Goal: Task Accomplishment & Management: Complete application form

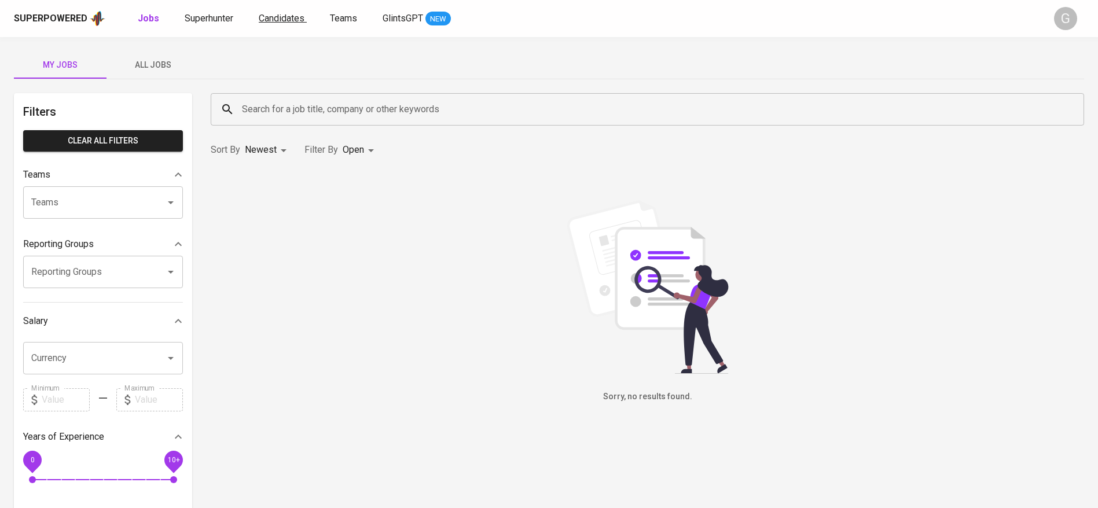
click at [292, 20] on span "Candidates" at bounding box center [282, 18] width 46 height 11
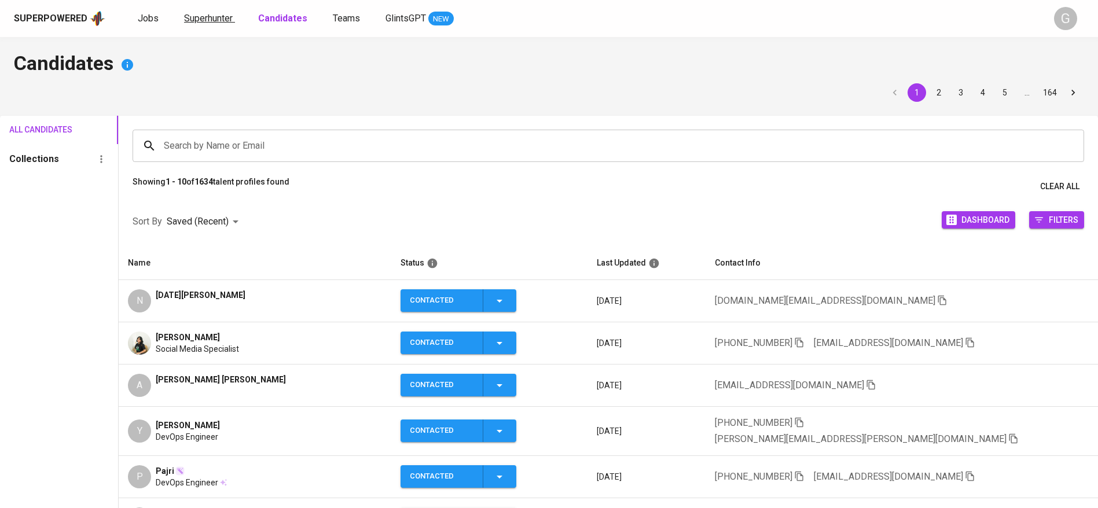
click at [221, 13] on span "Superhunter" at bounding box center [208, 18] width 49 height 11
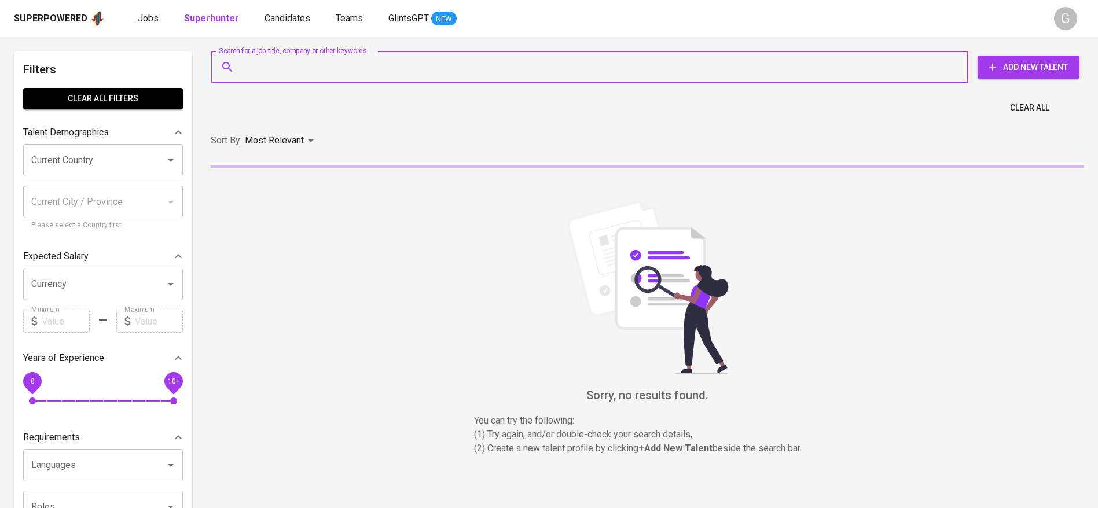
click at [297, 62] on input "Search for a job title, company or other keywords" at bounding box center [592, 67] width 707 height 22
paste input "nicky_nicholas040302"
type input "nicky_nicholas040302"
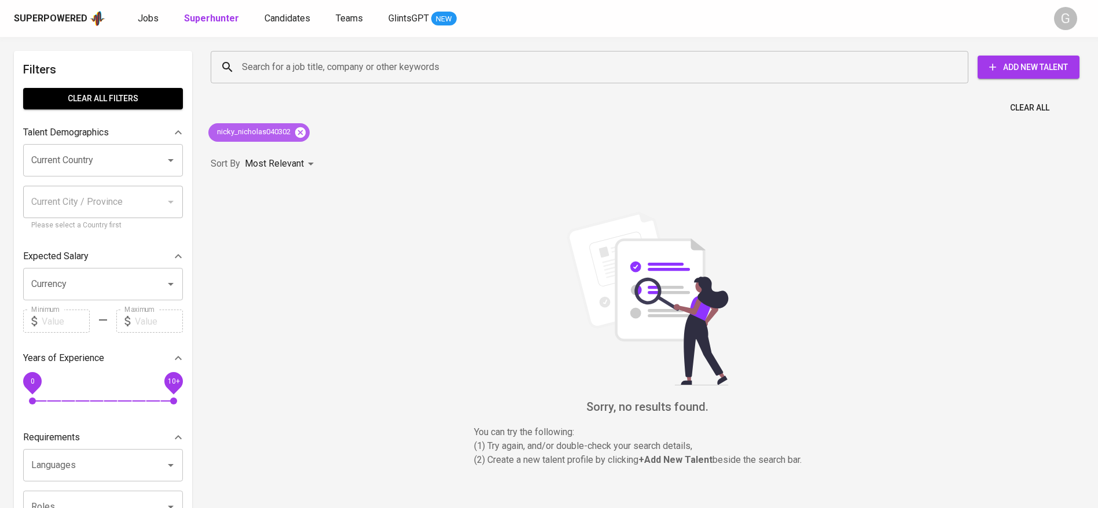
click at [297, 130] on icon at bounding box center [300, 132] width 10 height 10
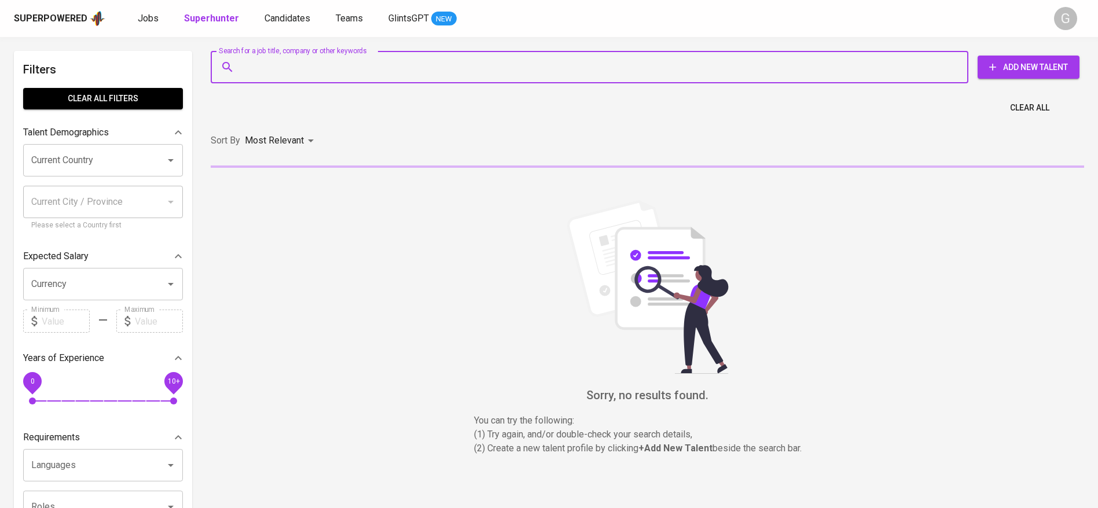
click at [320, 69] on input "Search for a job title, company or other keywords" at bounding box center [592, 67] width 707 height 22
paste input "nicky_nicholas040302"
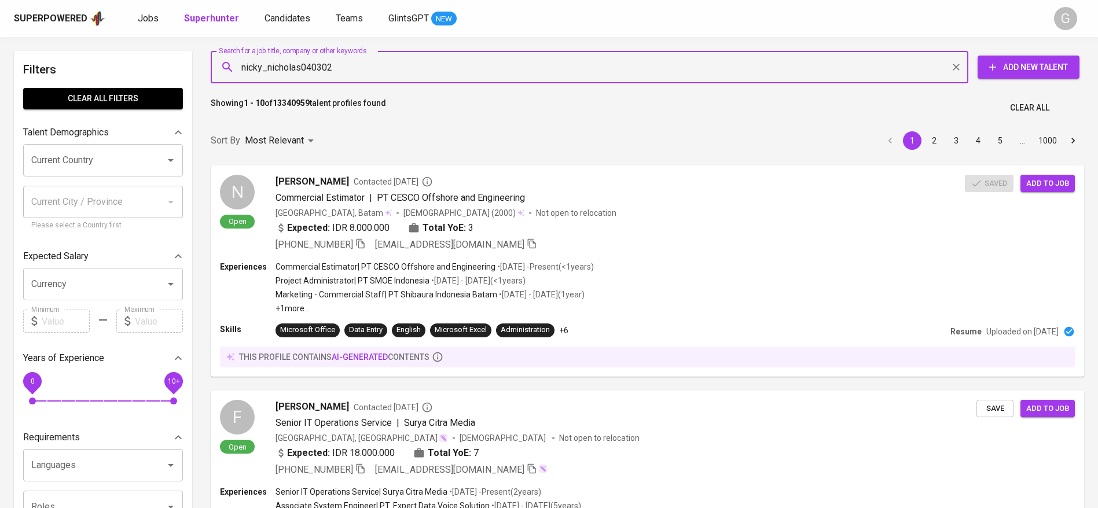
paste input "[EMAIL_ADDRESS][DOMAIN_NAME]"
type input "[EMAIL_ADDRESS][DOMAIN_NAME]"
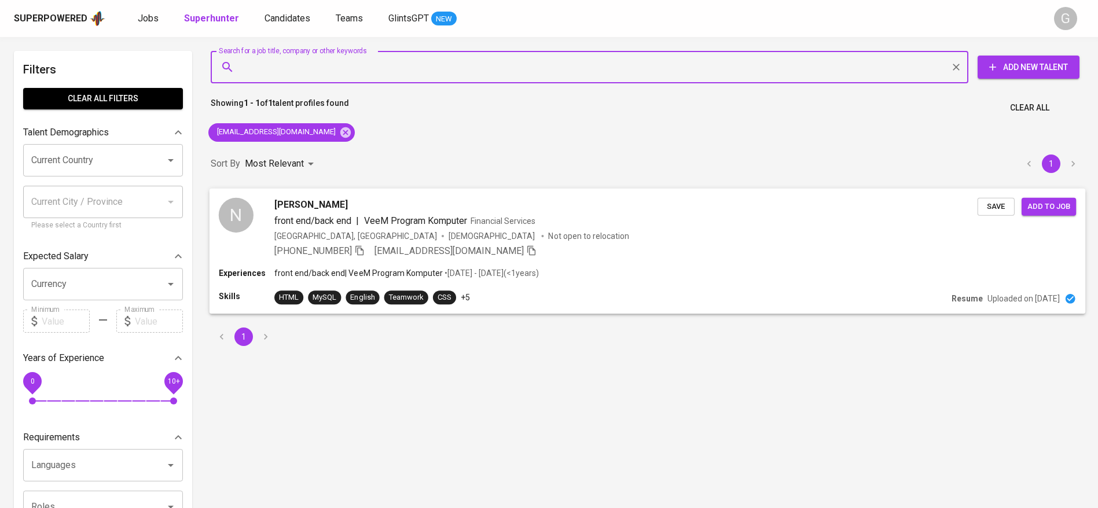
click at [977, 199] on button "Save" at bounding box center [995, 206] width 37 height 18
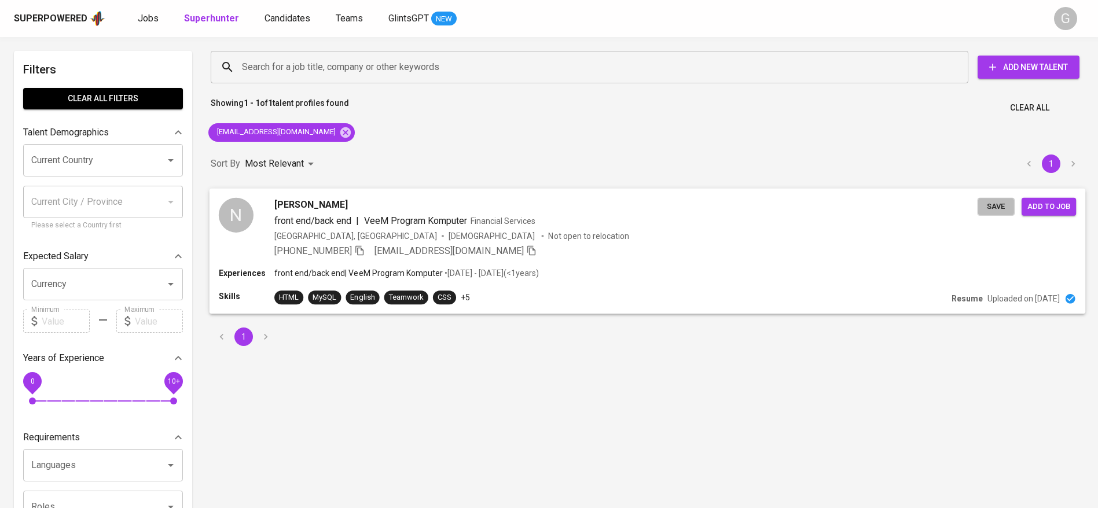
click at [987, 199] on button "Save" at bounding box center [995, 206] width 37 height 18
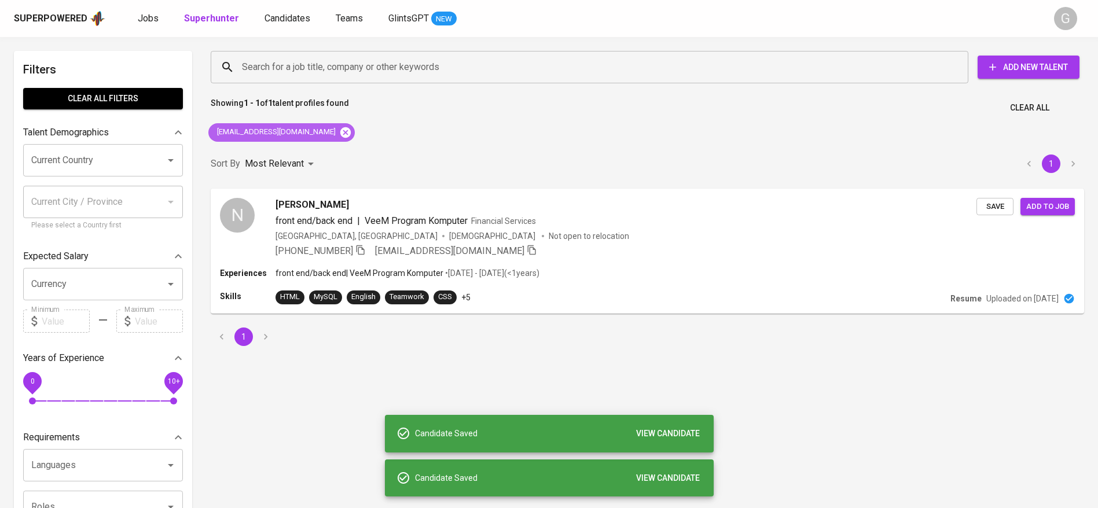
click at [340, 134] on icon at bounding box center [345, 132] width 10 height 10
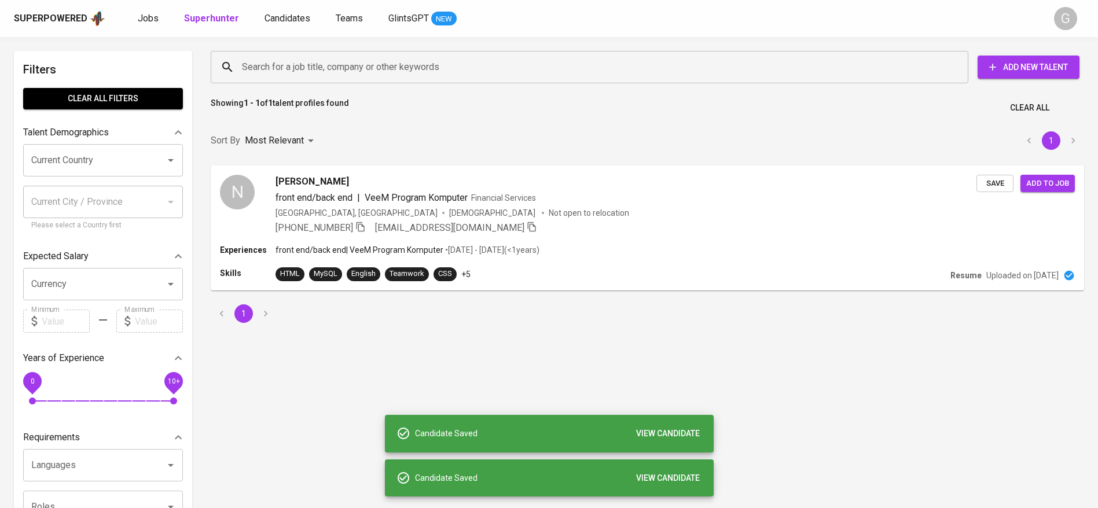
click at [351, 72] on input "Search for a job title, company or other keywords" at bounding box center [592, 67] width 707 height 22
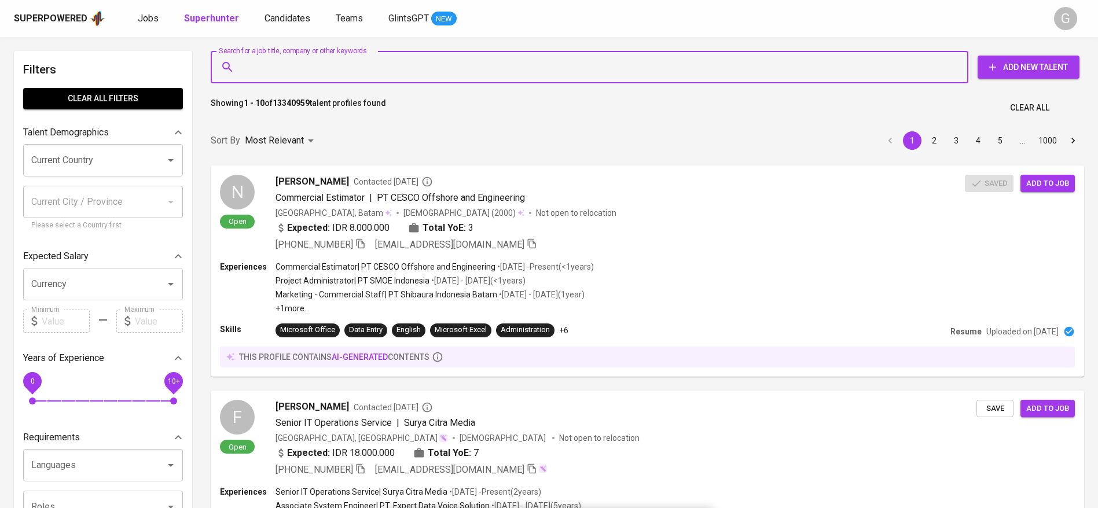
paste input "[EMAIL_ADDRESS][DOMAIN_NAME]"
type input "[EMAIL_ADDRESS][DOMAIN_NAME]"
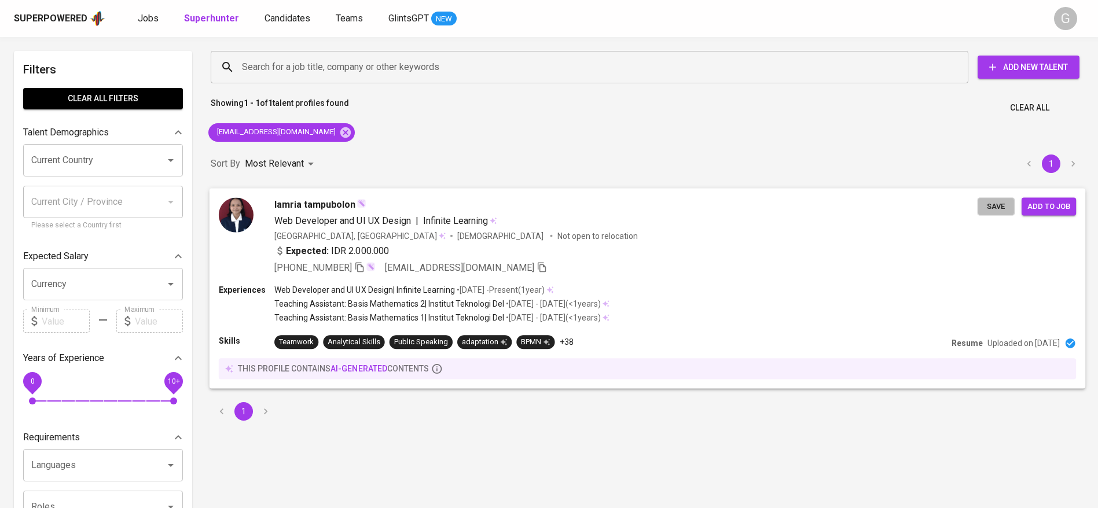
click at [1000, 211] on span "Save" at bounding box center [995, 206] width 25 height 13
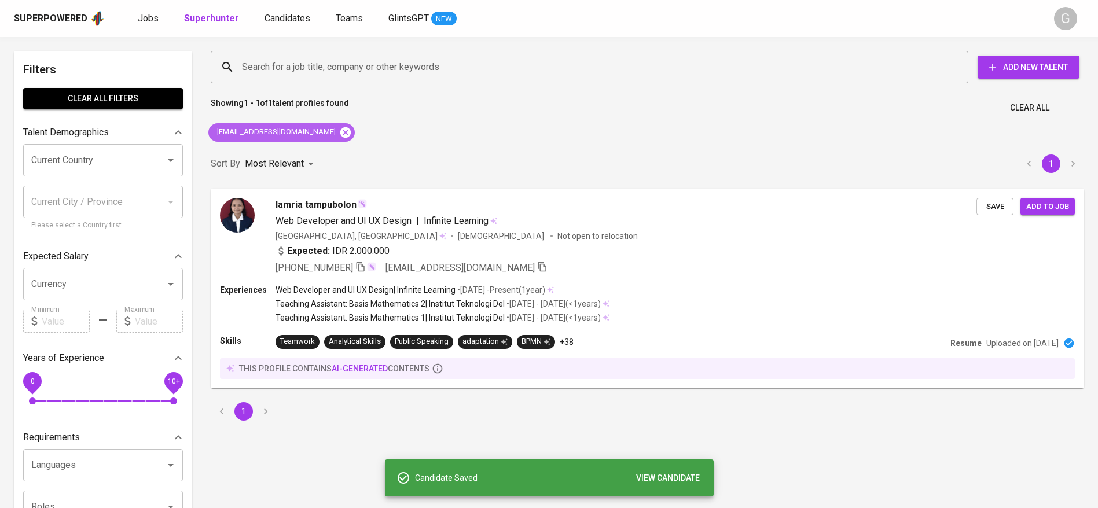
click at [339, 135] on icon at bounding box center [345, 132] width 13 height 13
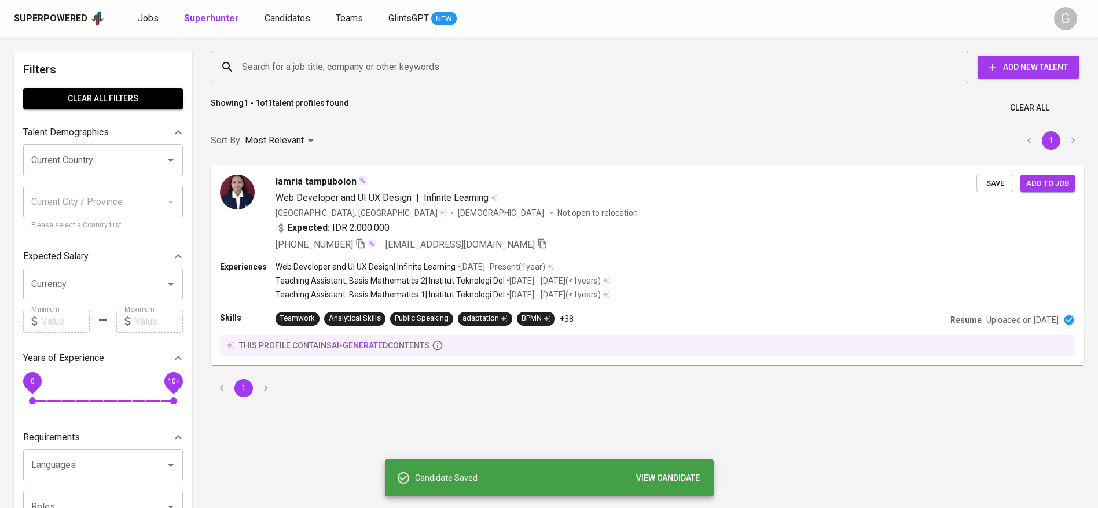
click at [363, 68] on input "Search for a job title, company or other keywords" at bounding box center [592, 67] width 707 height 22
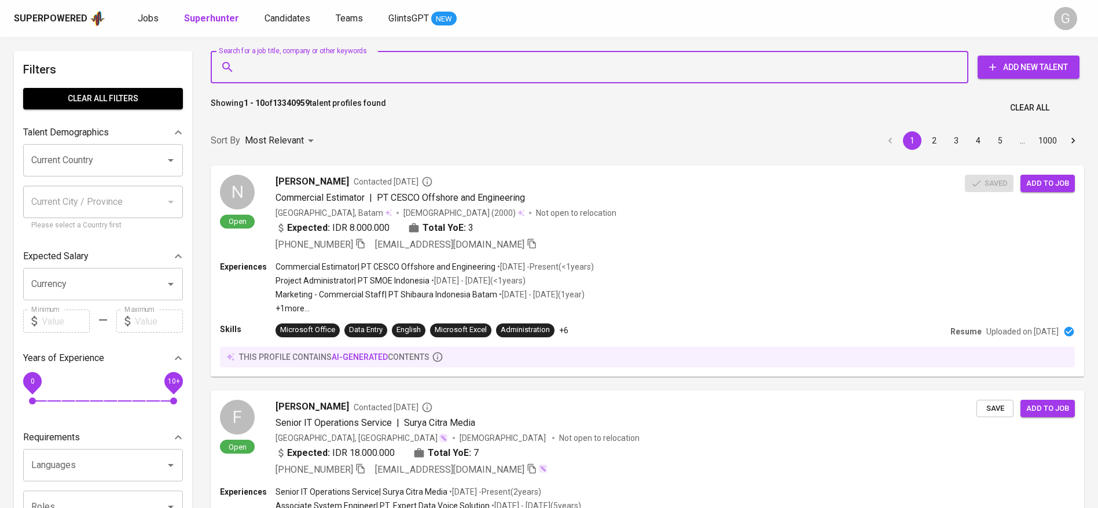
paste input "[EMAIL_ADDRESS][DOMAIN_NAME]"
type input "[EMAIL_ADDRESS][DOMAIN_NAME]"
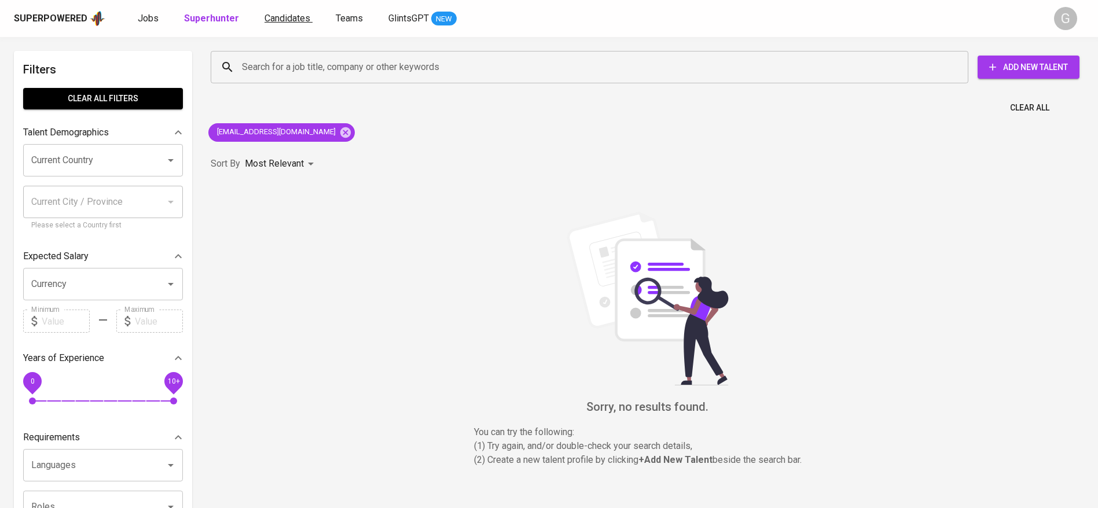
click at [286, 20] on span "Candidates" at bounding box center [287, 18] width 46 height 11
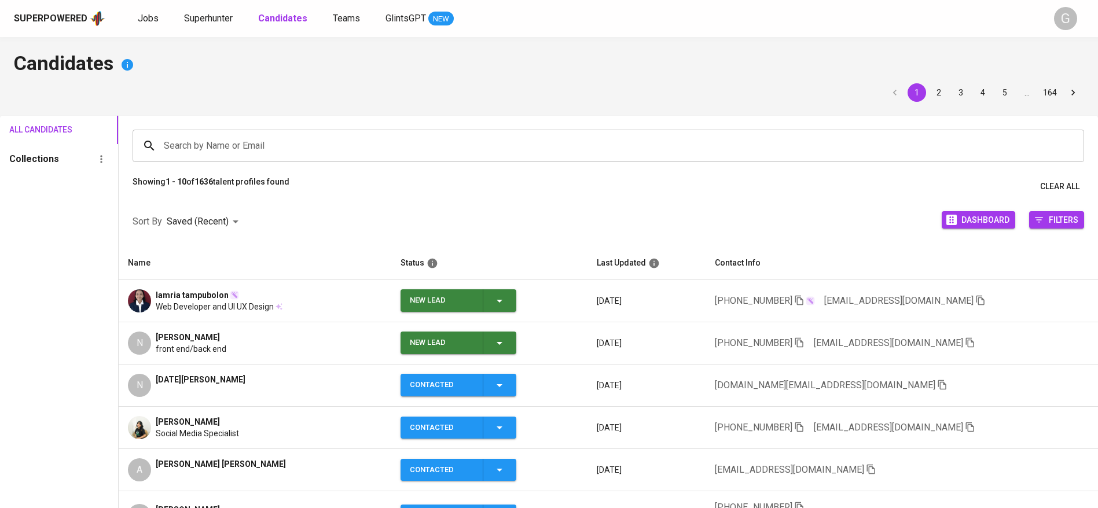
click at [506, 292] on div "New Lead" at bounding box center [458, 300] width 97 height 23
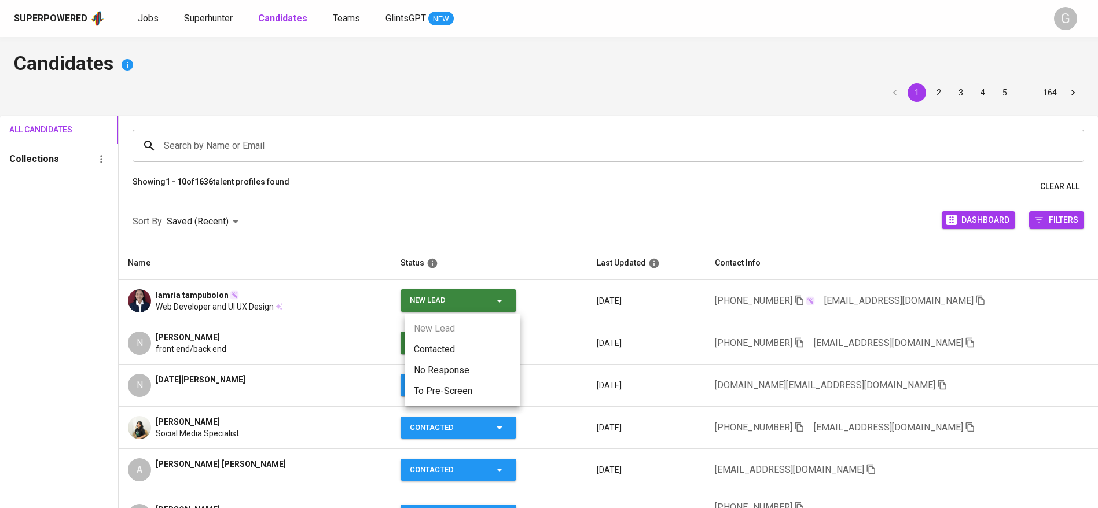
click at [489, 345] on li "Contacted" at bounding box center [462, 349] width 116 height 21
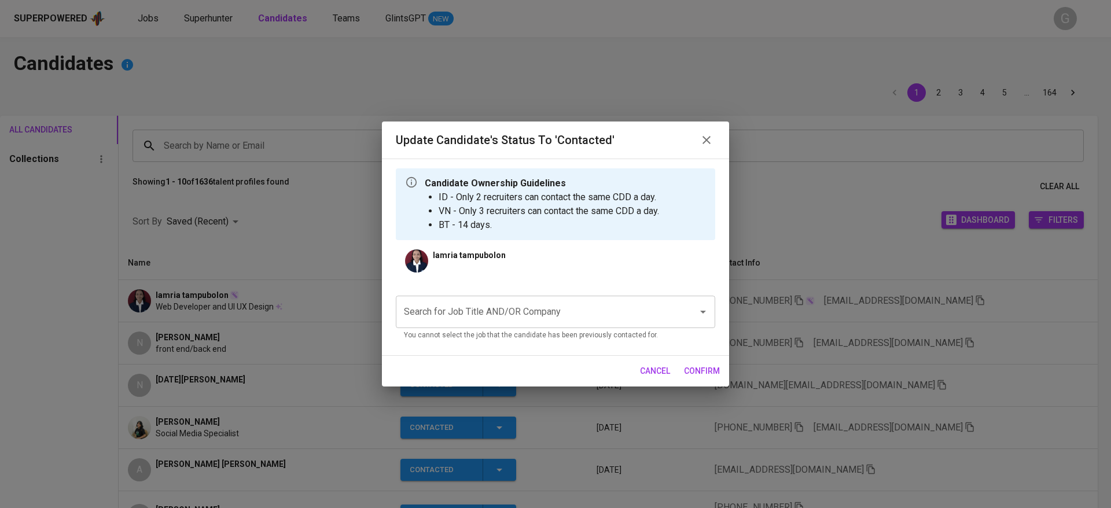
click at [528, 283] on div "lamria tampubolon Search for Job Title AND/OR Company Search for Job Title AND/…" at bounding box center [555, 297] width 319 height 97
click at [531, 307] on input "Search for Job Title AND/OR Company" at bounding box center [539, 312] width 277 height 22
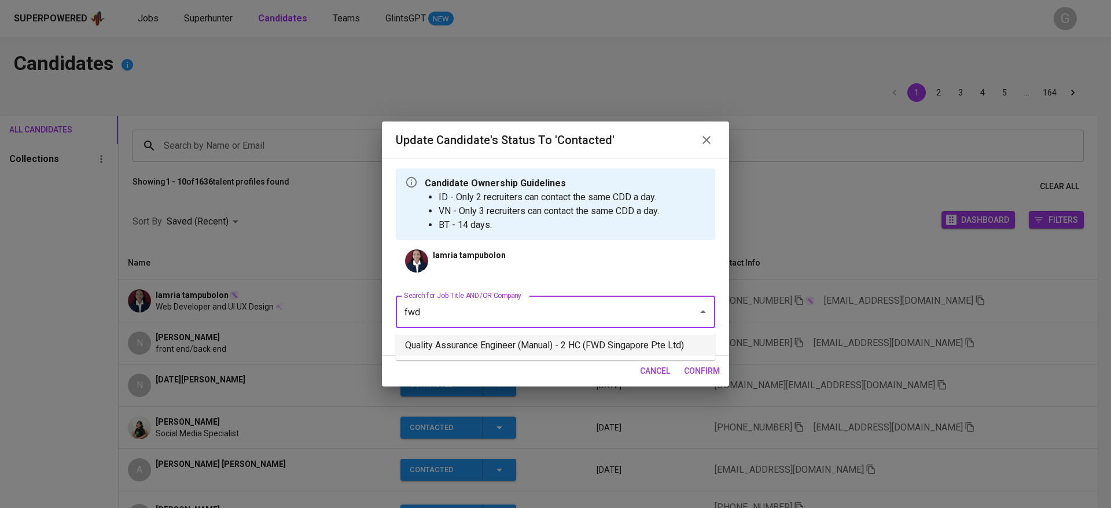
click at [528, 350] on li "Quality Assurance Engineer (Manual) - 2 HC (FWD Singapore Pte Ltd)" at bounding box center [555, 345] width 319 height 21
type input "fwd"
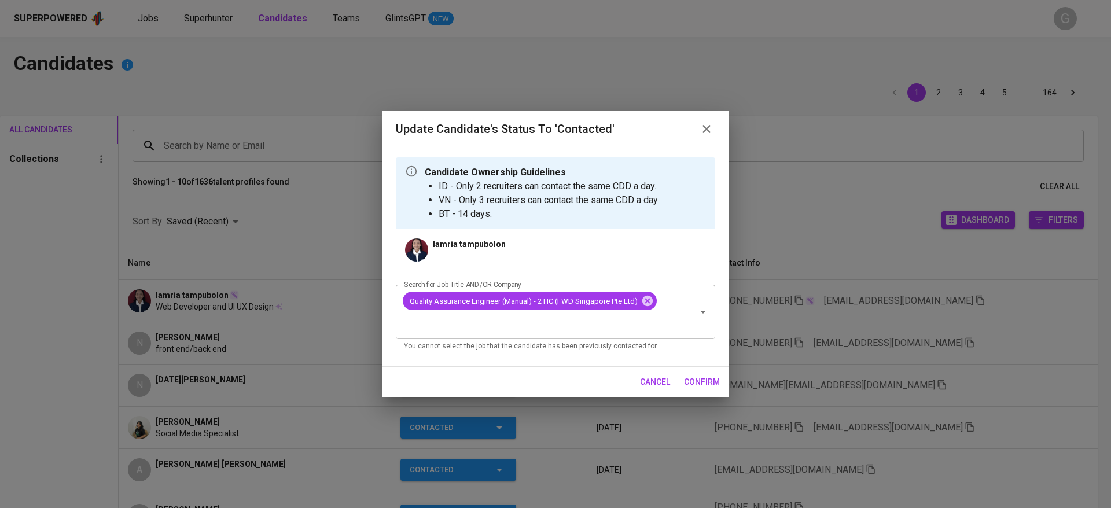
click at [705, 381] on span "confirm" at bounding box center [702, 382] width 36 height 14
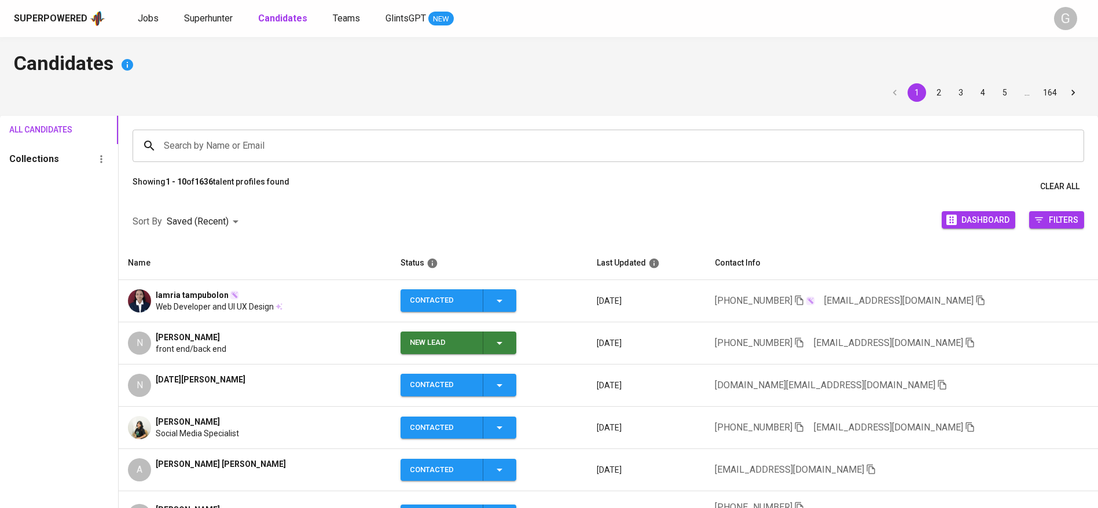
click at [505, 337] on icon "button" at bounding box center [499, 343] width 14 height 14
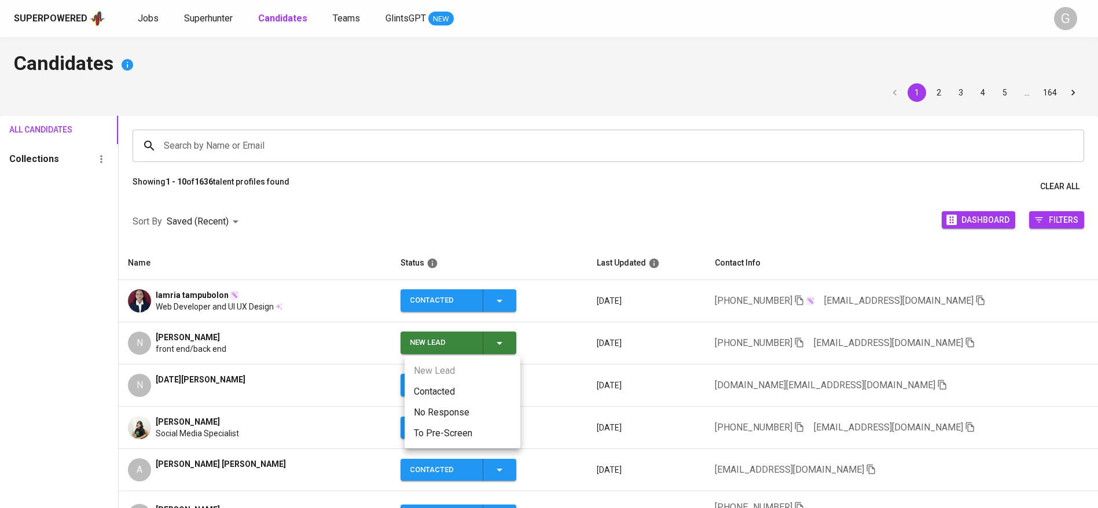
click at [455, 389] on li "Contacted" at bounding box center [462, 391] width 116 height 21
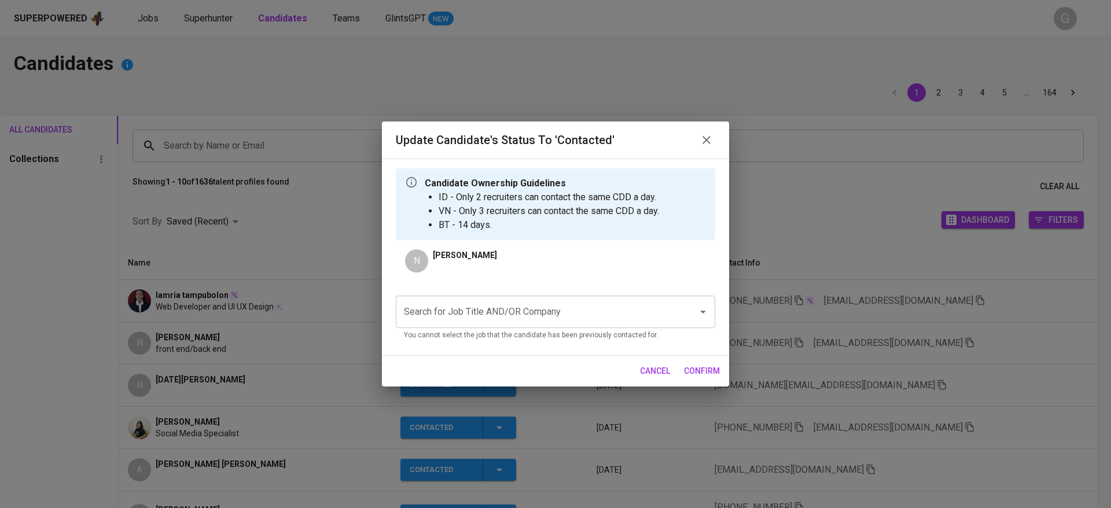
click at [472, 308] on input "Search for Job Title AND/OR Company" at bounding box center [539, 312] width 277 height 22
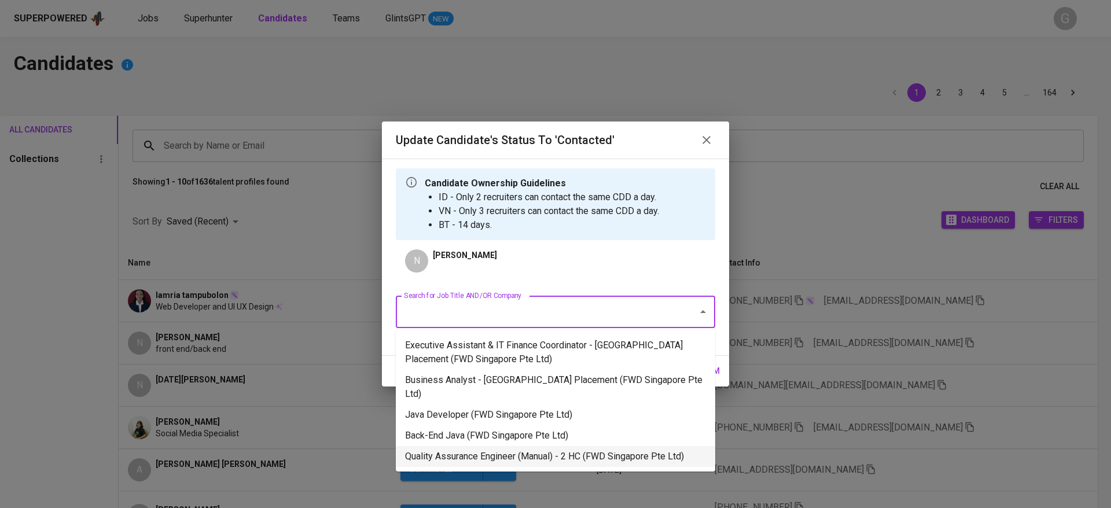
click at [469, 446] on li "Quality Assurance Engineer (Manual) - 2 HC (FWD Singapore Pte Ltd)" at bounding box center [555, 456] width 319 height 21
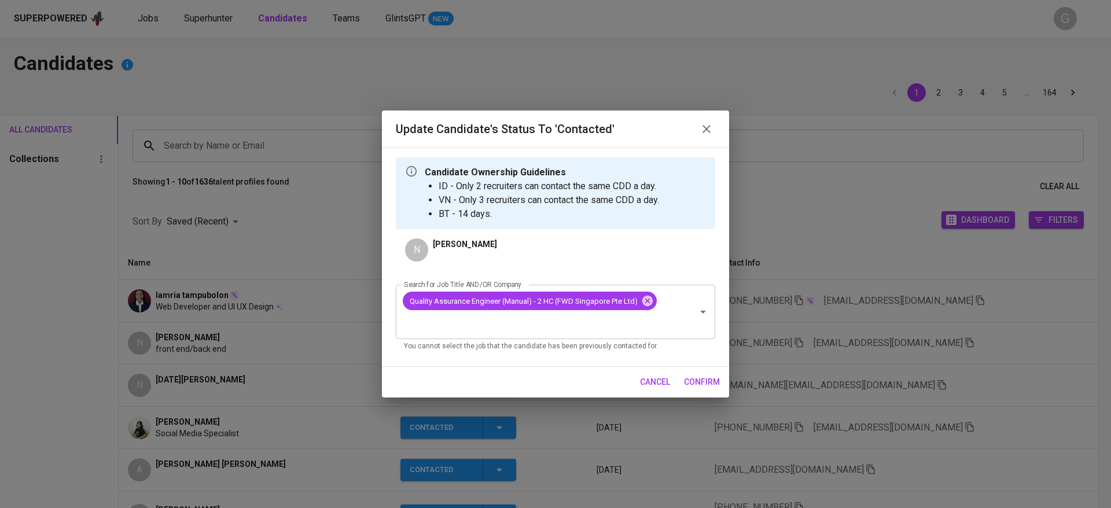
click at [702, 378] on span "confirm" at bounding box center [702, 382] width 36 height 14
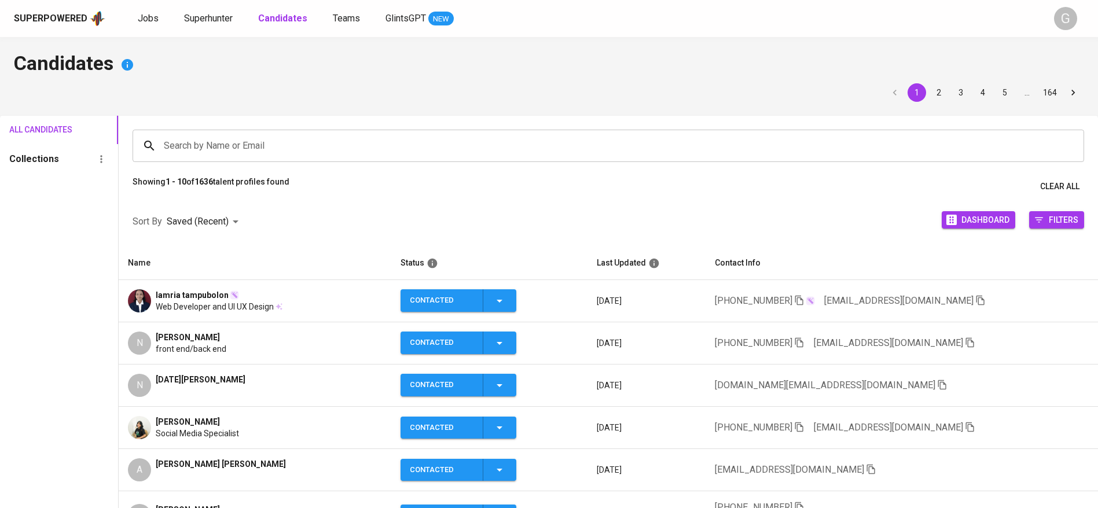
click at [235, 16] on div "Jobs Superhunter Candidates Teams GlintsGPT NEW" at bounding box center [296, 19] width 316 height 14
click at [216, 21] on span "Superhunter" at bounding box center [208, 18] width 49 height 11
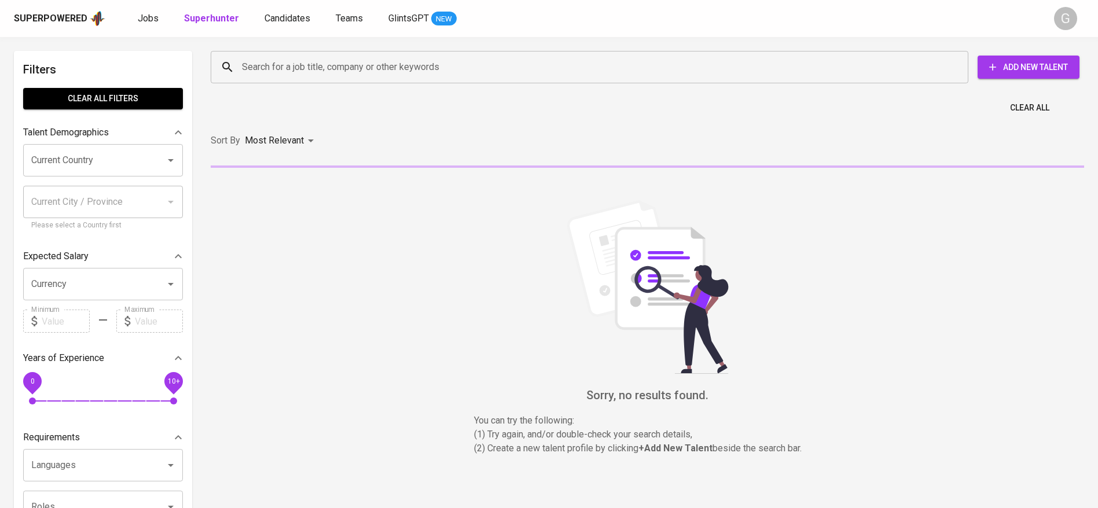
click at [281, 76] on input "Search for a job title, company or other keywords" at bounding box center [592, 67] width 707 height 22
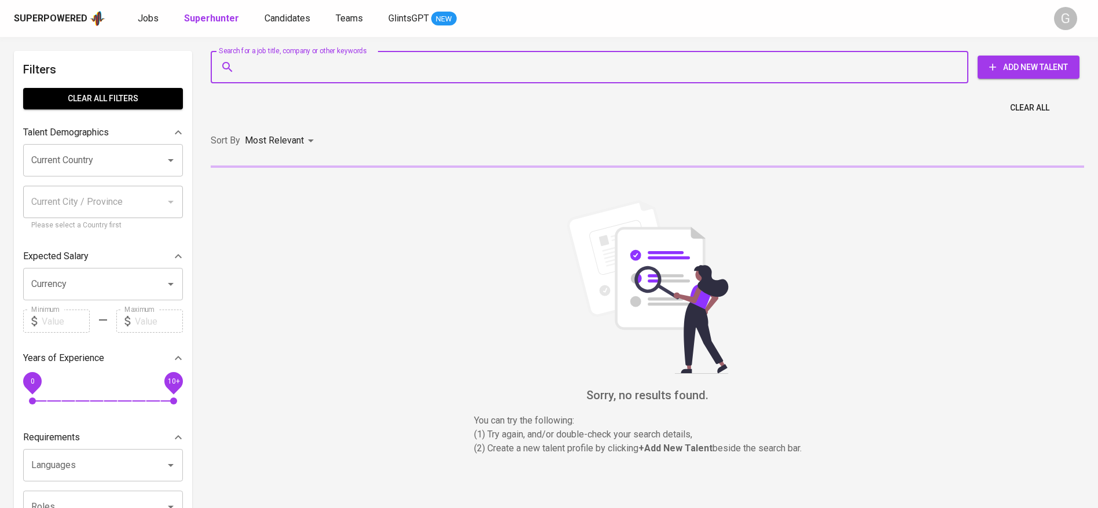
paste input "[EMAIL_ADDRESS][DOMAIN_NAME]"
type input "[EMAIL_ADDRESS][DOMAIN_NAME]"
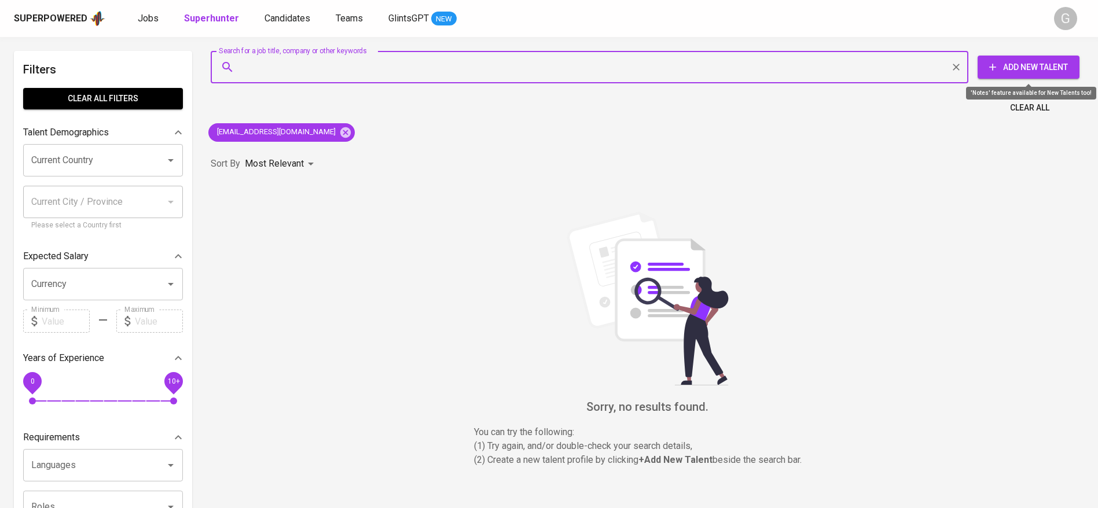
click at [993, 71] on icon "button" at bounding box center [993, 67] width 12 height 12
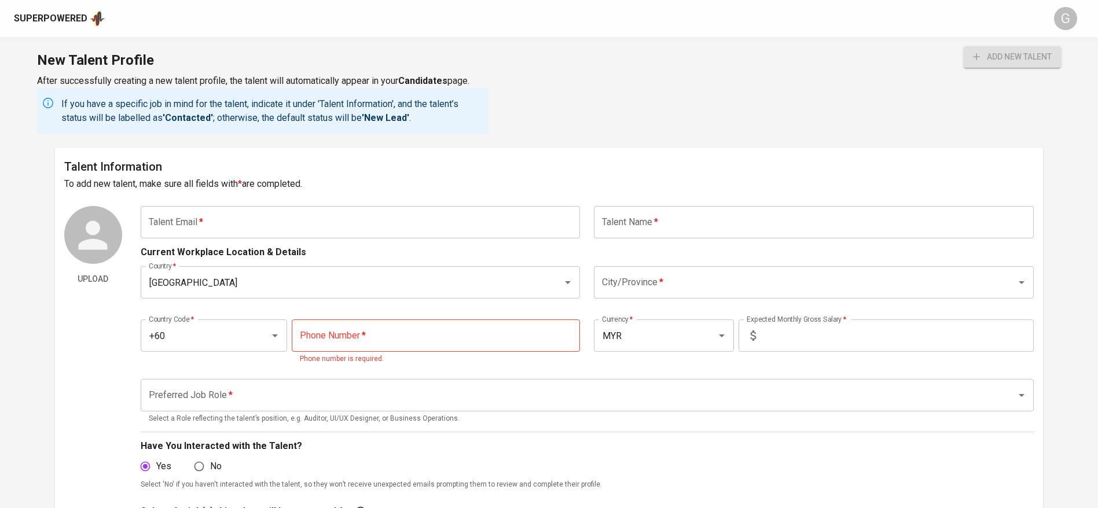
click at [319, 221] on input "text" at bounding box center [361, 222] width 440 height 32
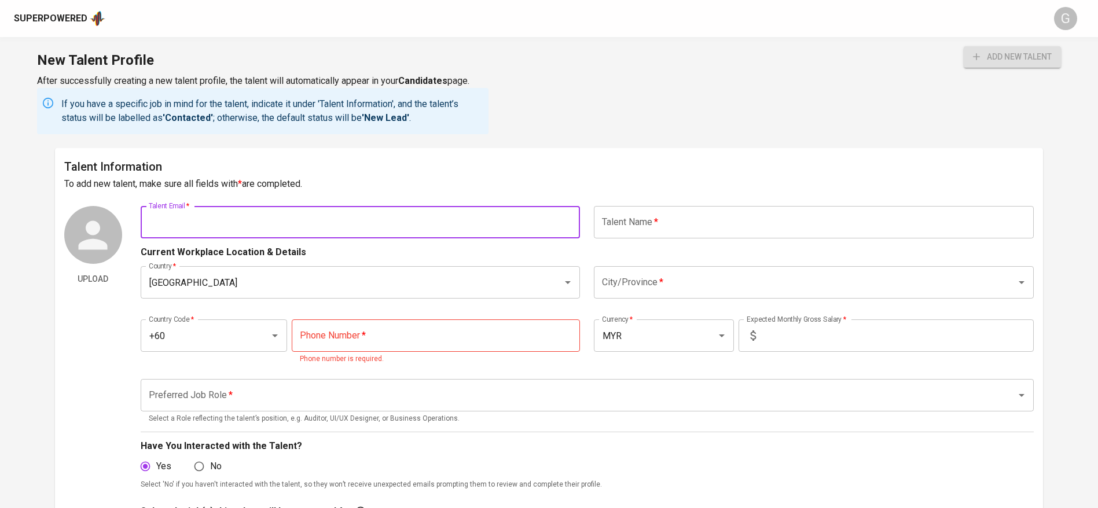
paste input "[EMAIL_ADDRESS][DOMAIN_NAME]"
type input "[EMAIL_ADDRESS][DOMAIN_NAME]"
click at [963, 46] on button "add new talent" at bounding box center [1011, 56] width 97 height 21
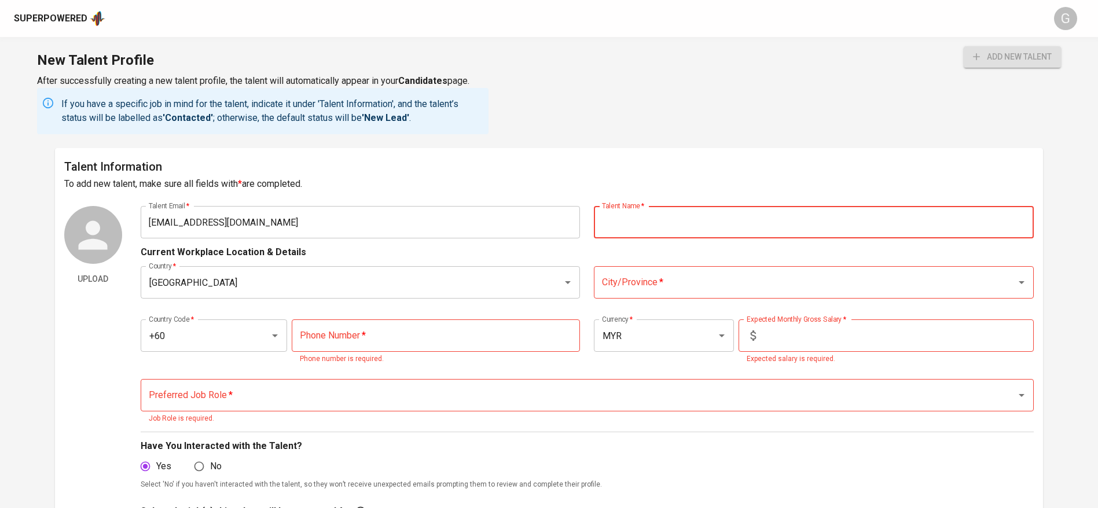
click at [648, 213] on input "text" at bounding box center [814, 222] width 440 height 32
paste input "[PERSON_NAME]"
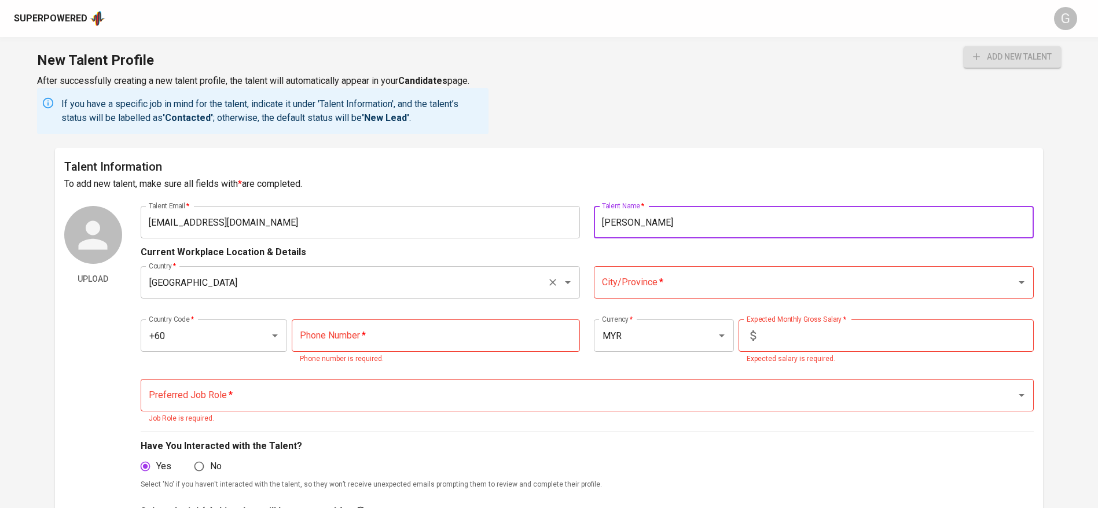
click at [543, 289] on div "Malaysia Country *" at bounding box center [361, 282] width 440 height 32
type input "[PERSON_NAME]"
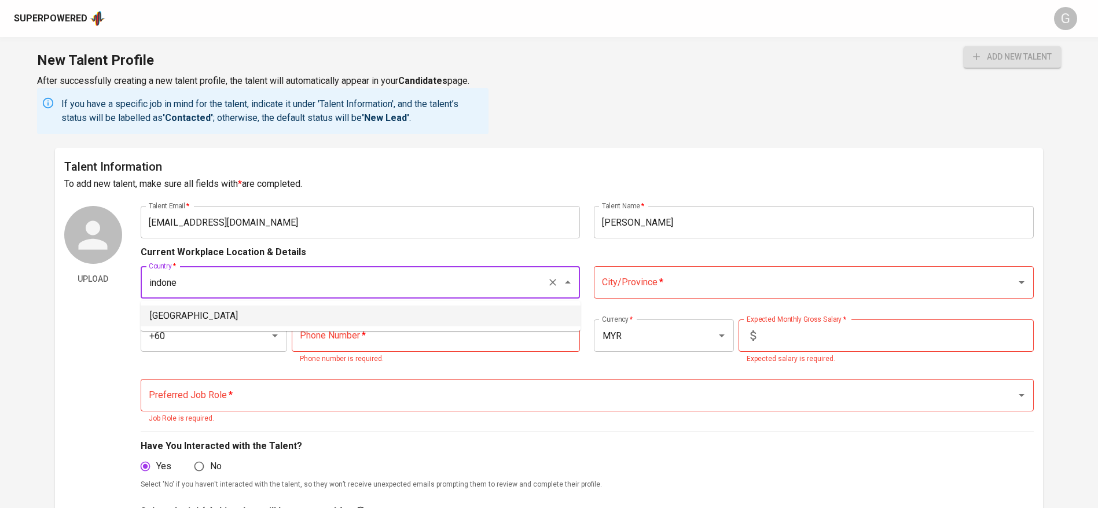
click at [464, 324] on li "[GEOGRAPHIC_DATA]" at bounding box center [361, 316] width 440 height 21
type input "[GEOGRAPHIC_DATA]"
click at [656, 293] on input "City/Province   *" at bounding box center [797, 282] width 397 height 22
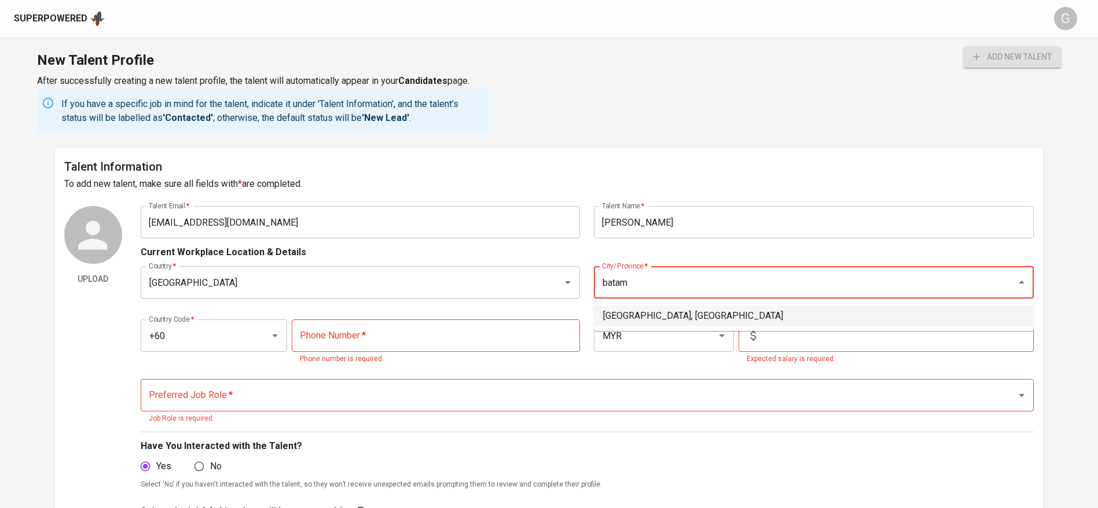
click at [663, 311] on li "[GEOGRAPHIC_DATA], [GEOGRAPHIC_DATA]" at bounding box center [814, 316] width 440 height 21
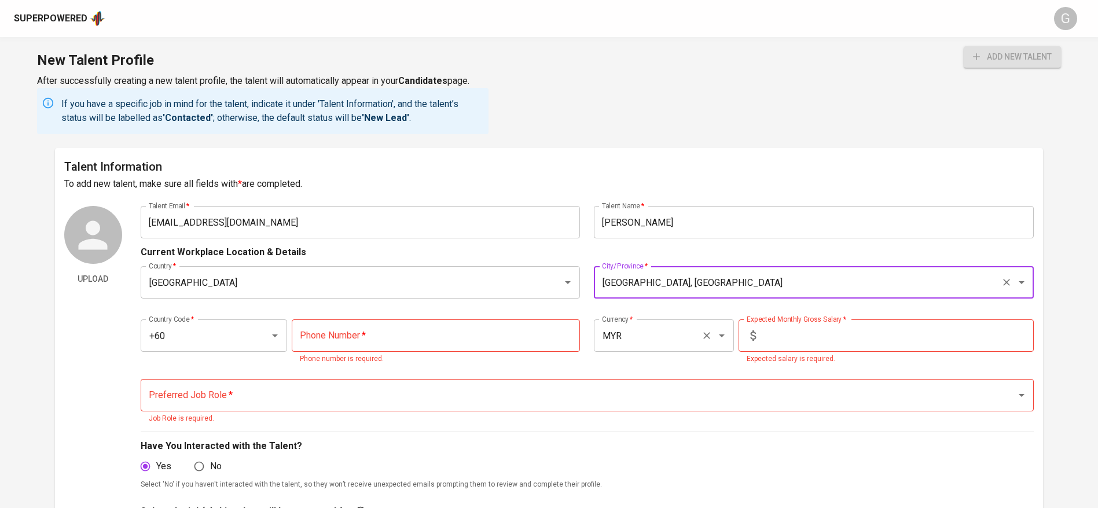
type input "[GEOGRAPHIC_DATA], [GEOGRAPHIC_DATA]"
click at [668, 333] on input "MYR" at bounding box center [647, 336] width 97 height 22
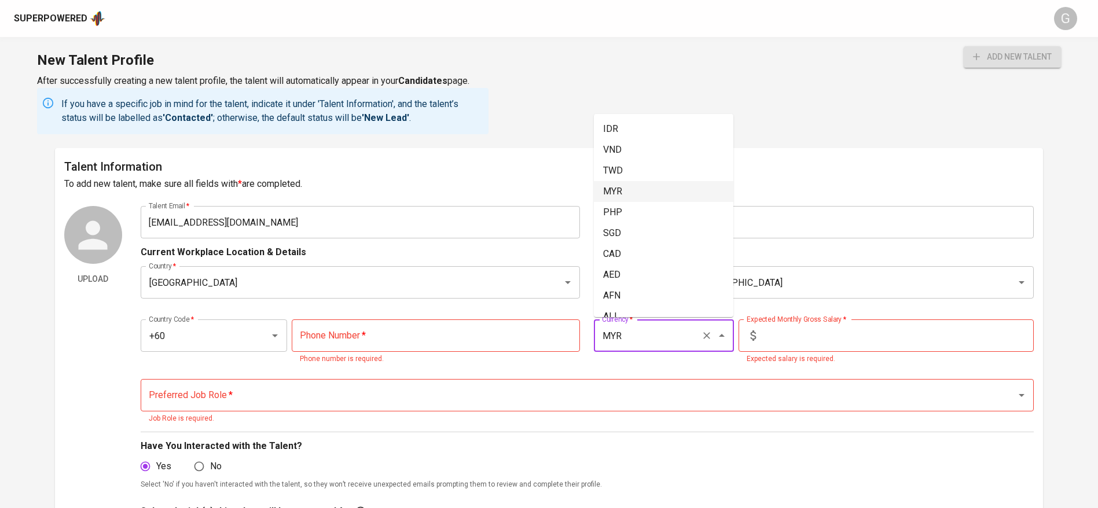
click at [668, 333] on input "MYR" at bounding box center [647, 336] width 97 height 22
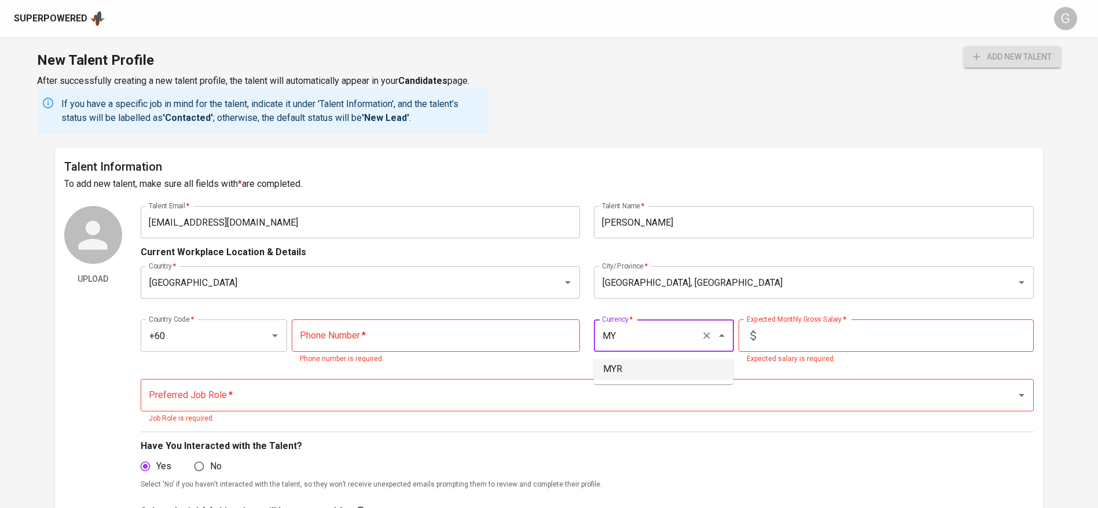
type input "M"
click at [651, 368] on li "IDR" at bounding box center [663, 369] width 139 height 21
type input "IDR"
click at [815, 360] on p "Expected salary is required." at bounding box center [885, 360] width 279 height 12
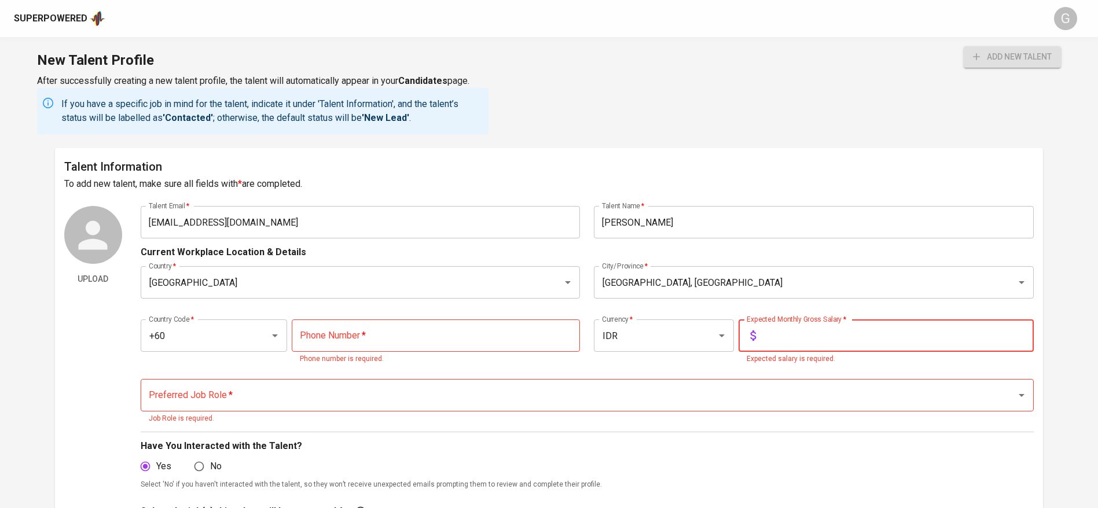
click at [821, 345] on input "text" at bounding box center [896, 335] width 273 height 32
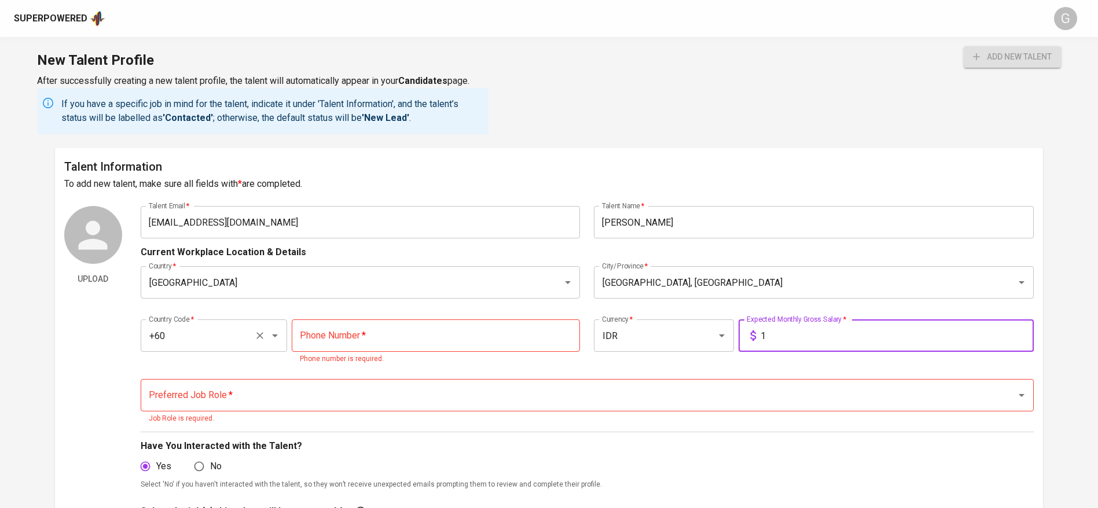
type input "1"
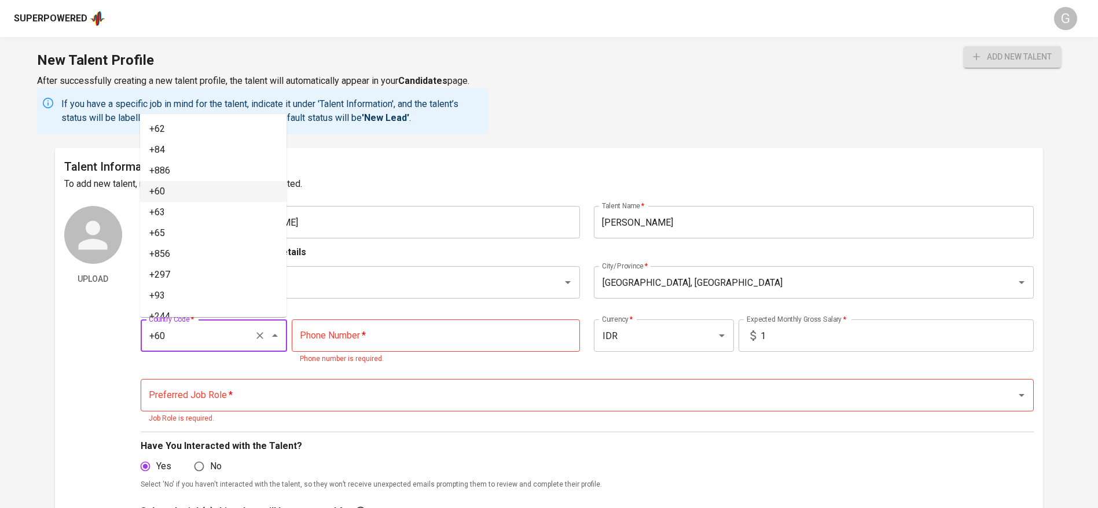
click at [201, 333] on input "+60" at bounding box center [198, 336] width 104 height 22
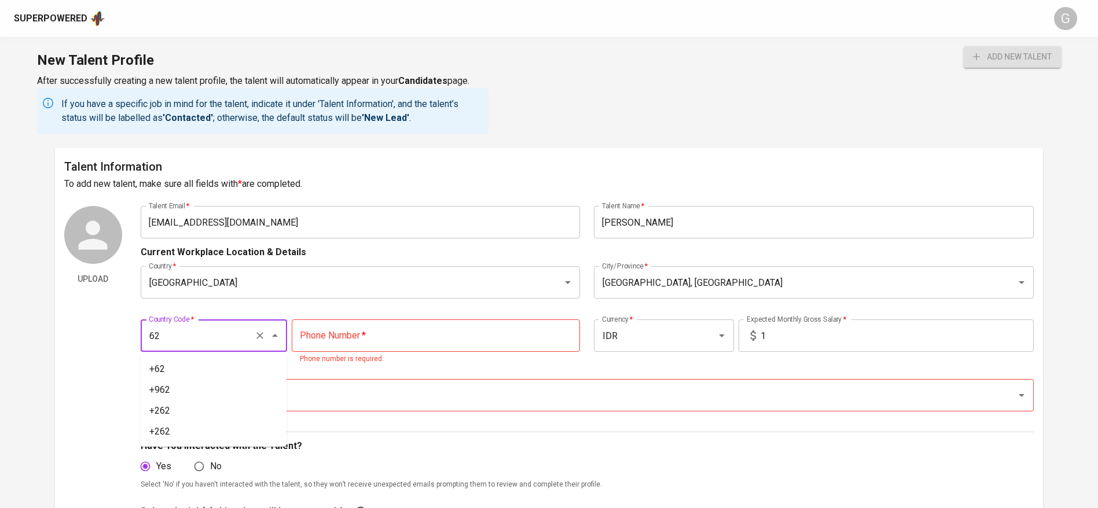
click at [963, 46] on button "add new talent" at bounding box center [1011, 56] width 97 height 21
click at [212, 376] on li "+62" at bounding box center [213, 369] width 146 height 21
type input "+62"
click at [361, 346] on input "tel" at bounding box center [436, 335] width 288 height 32
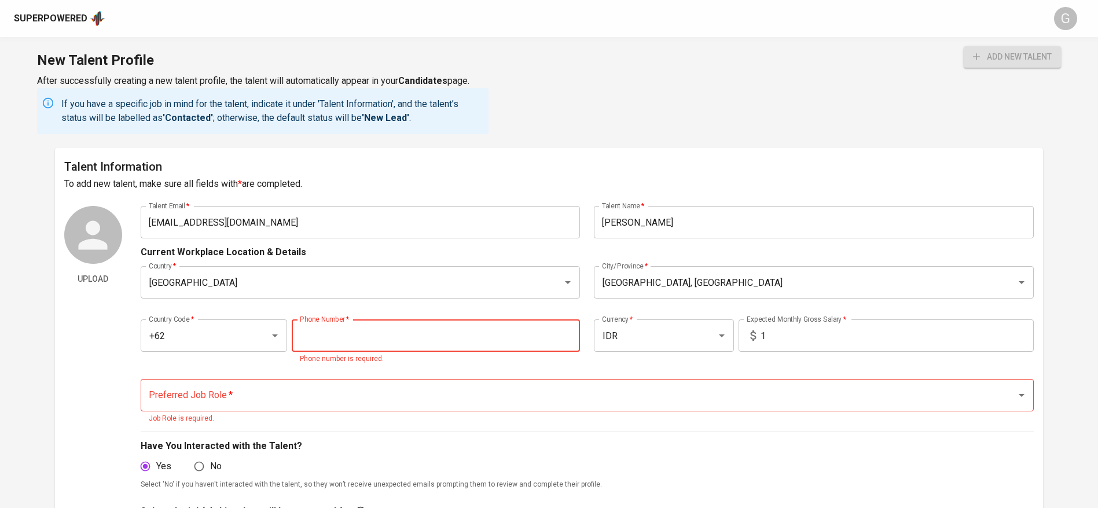
paste input "[PHONE_NUMBER]"
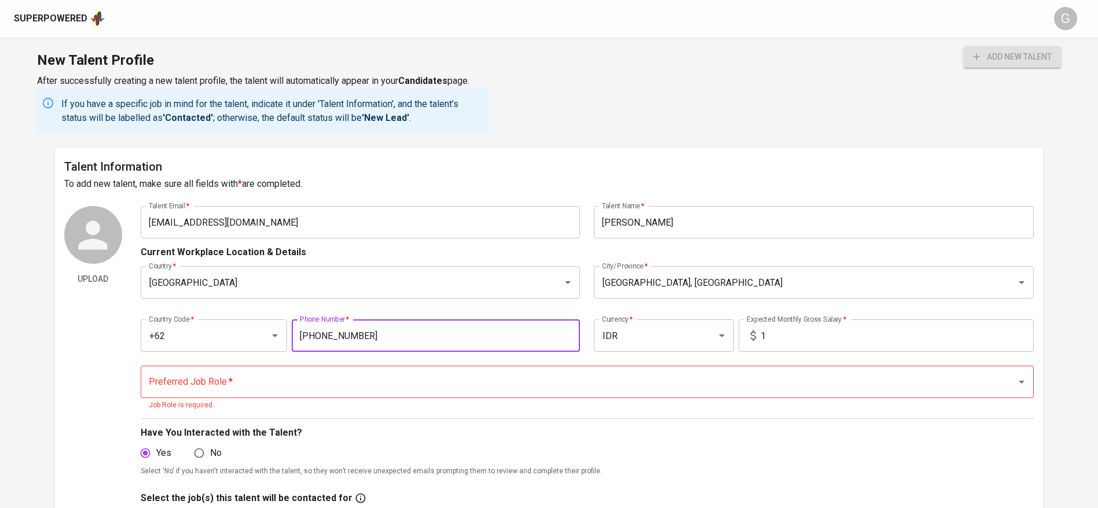
type input "[PHONE_NUMBER]"
click at [325, 386] on input "Preferred Job Role   *" at bounding box center [571, 382] width 850 height 22
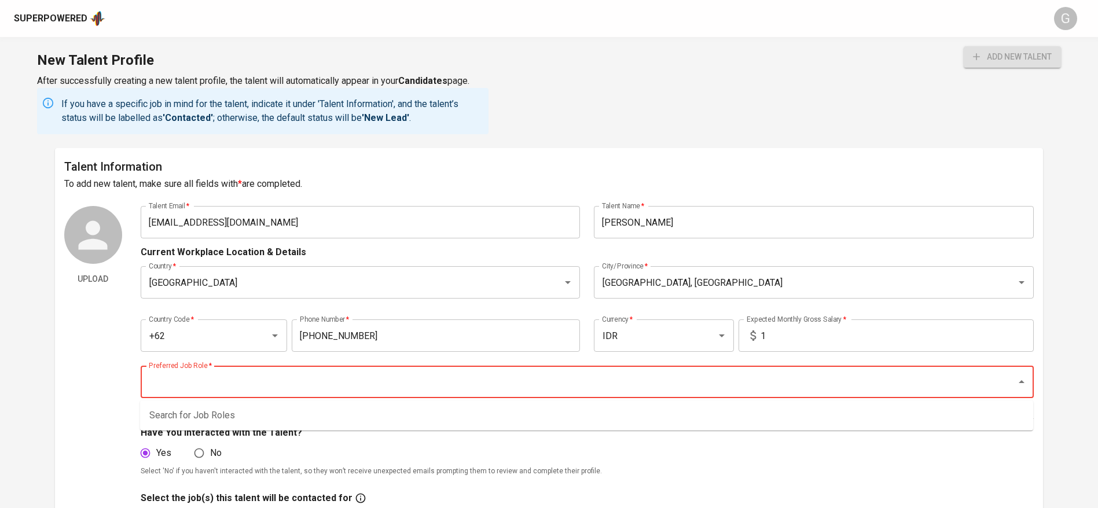
type input "q"
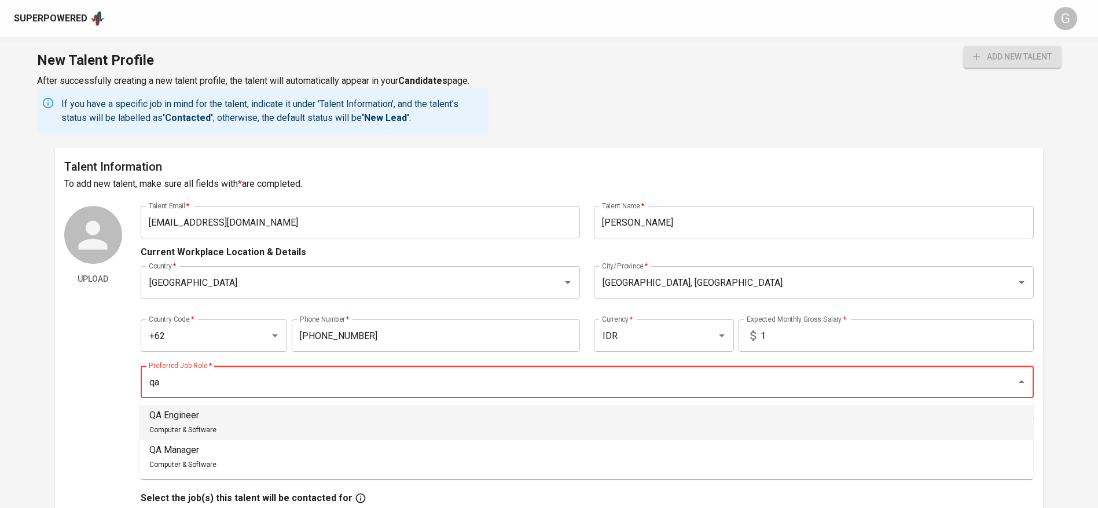
click at [294, 418] on li "QA Engineer Computer & Software" at bounding box center [586, 422] width 893 height 35
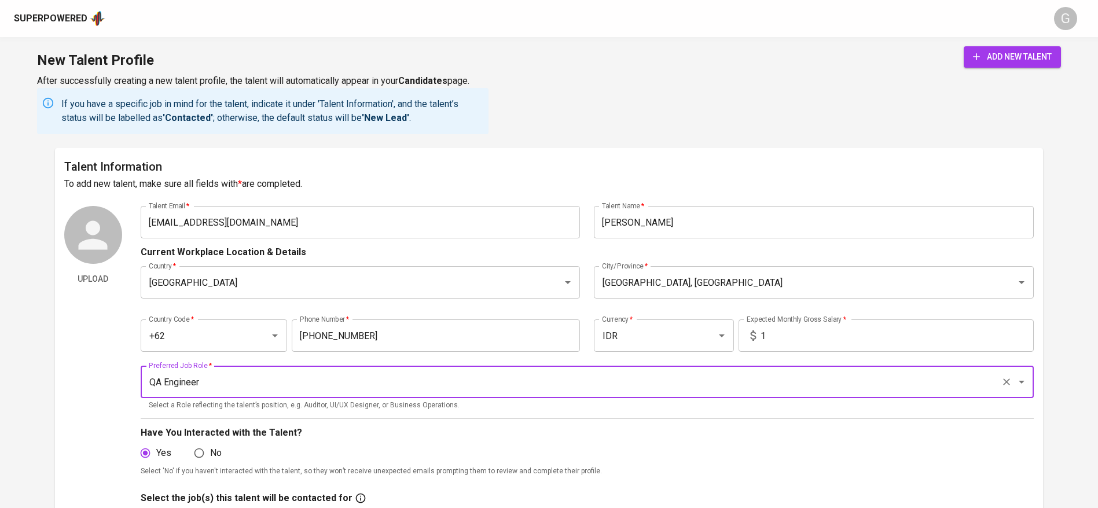
type input "QA Engineer"
click at [984, 62] on span "add new talent" at bounding box center [1012, 57] width 79 height 14
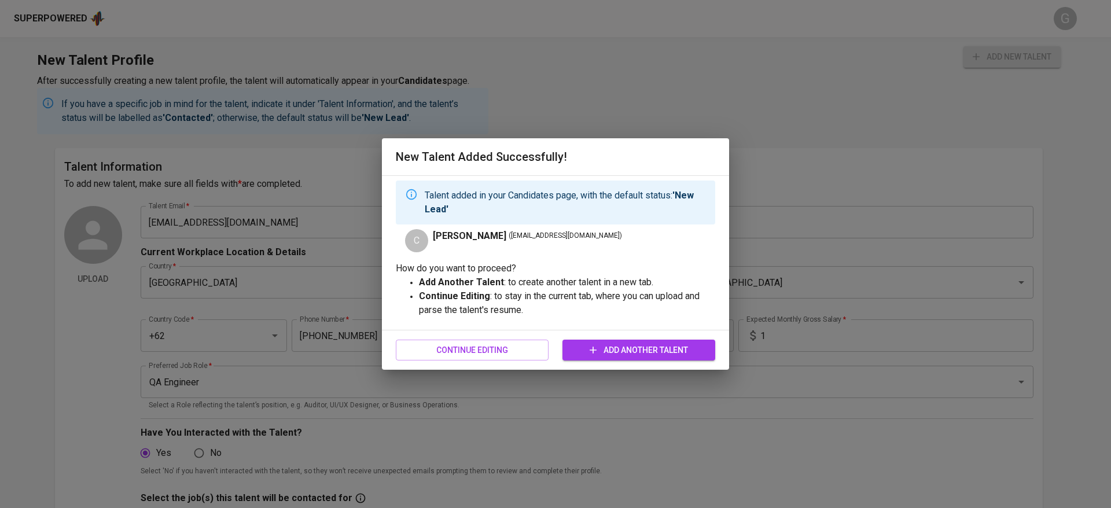
click at [79, 11] on div "New Talent Added Successfully! Talent added in your Candidates page, with the d…" at bounding box center [555, 254] width 1111 height 508
click at [444, 341] on div "Continue Editing Add Another Talent" at bounding box center [555, 350] width 319 height 31
click at [439, 345] on span "Continue Editing" at bounding box center [472, 350] width 134 height 14
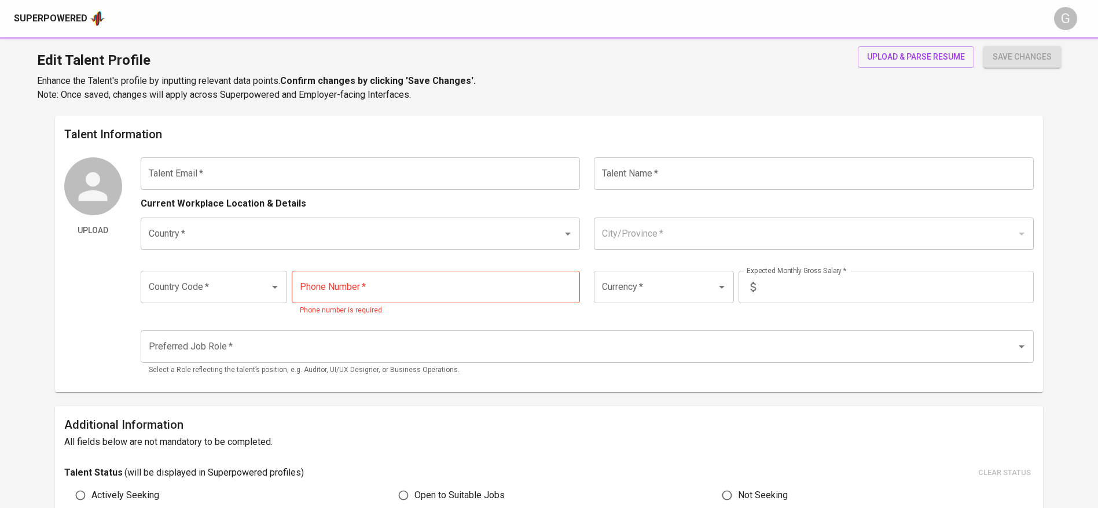
type input "[EMAIL_ADDRESS][DOMAIN_NAME]"
type input "[PERSON_NAME]"
type input "[GEOGRAPHIC_DATA]"
type input "[GEOGRAPHIC_DATA], [GEOGRAPHIC_DATA]"
type input "+62"
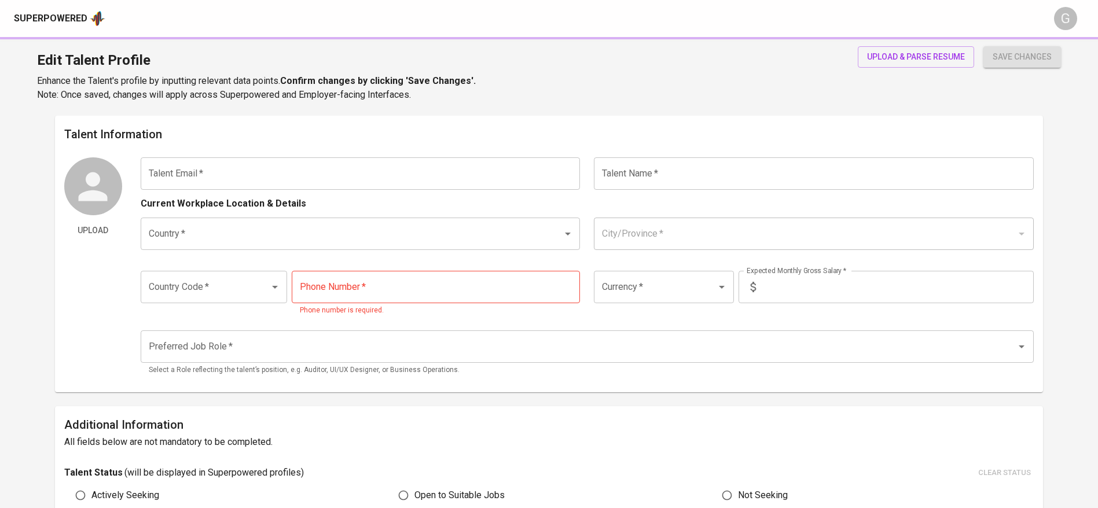
type input "[PHONE_NUMBER]"
type input "IDR"
type input "QA Engineer"
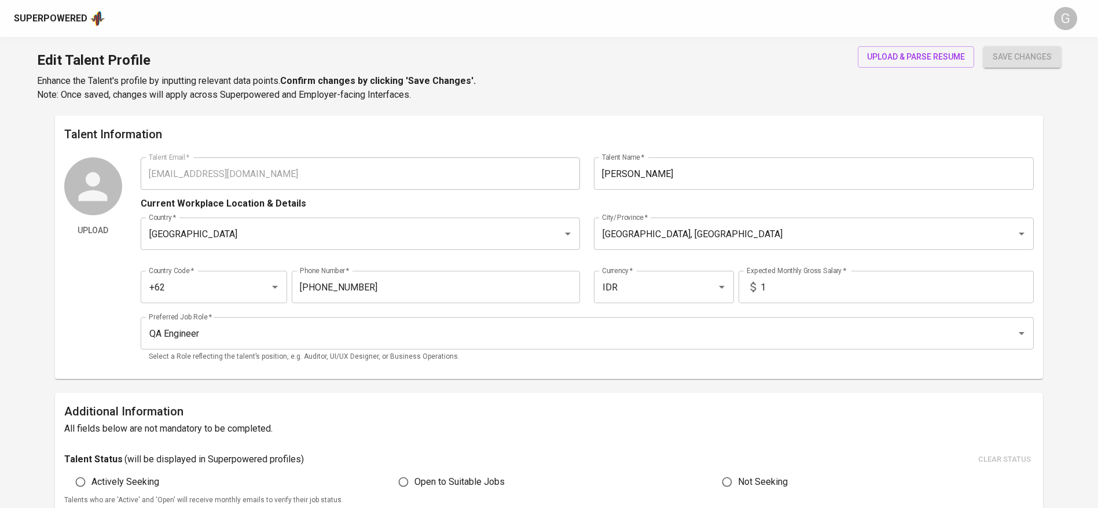
drag, startPoint x: 75, startPoint y: 39, endPoint x: 68, endPoint y: 31, distance: 10.8
click at [75, 39] on div "Edit Talent Profile Enhance the Talent's profile by inputting relevant data poi…" at bounding box center [549, 76] width 1098 height 79
click at [68, 25] on div "Superpowered" at bounding box center [59, 18] width 91 height 17
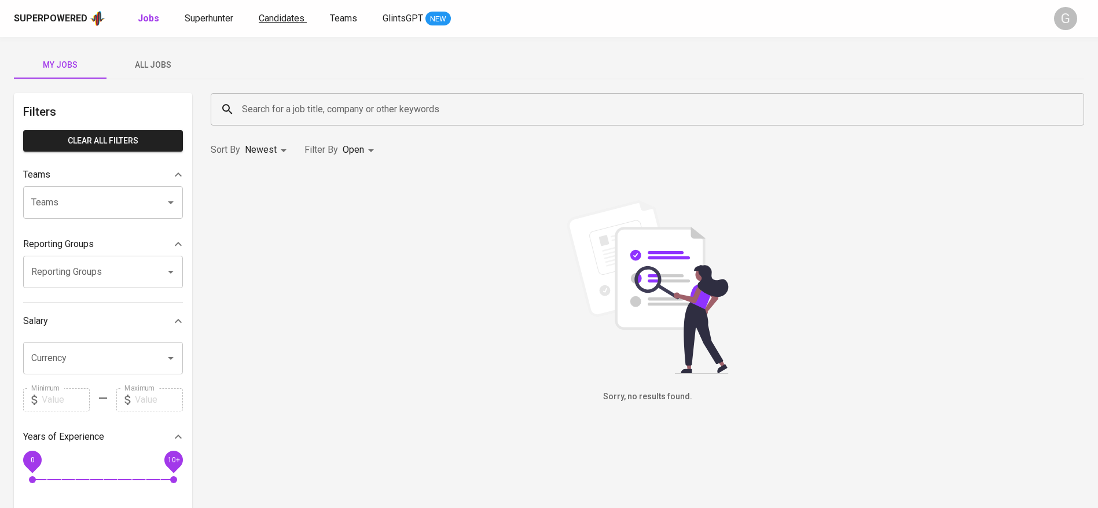
click at [286, 13] on span "Candidates" at bounding box center [282, 18] width 46 height 11
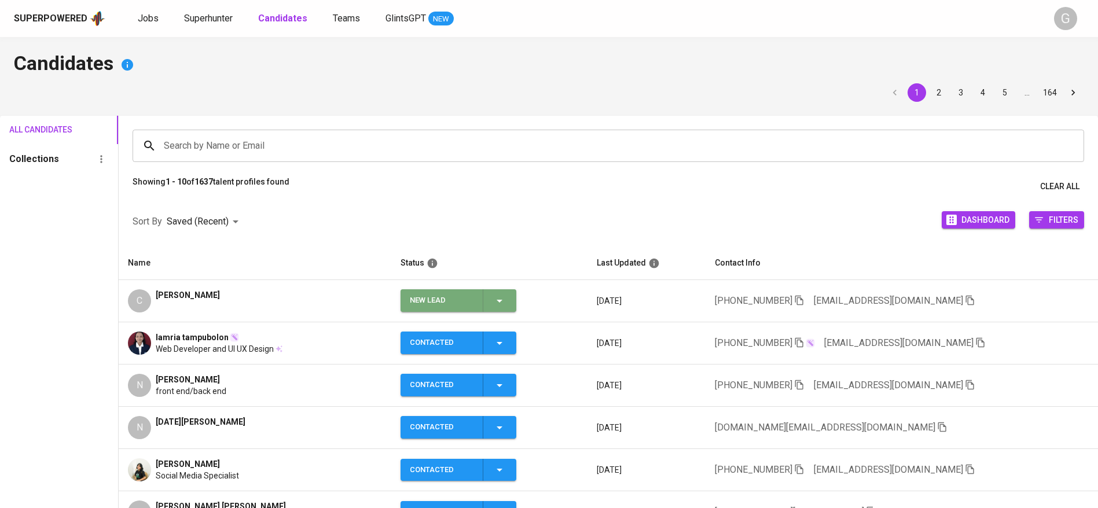
click at [506, 298] on icon "button" at bounding box center [499, 301] width 14 height 14
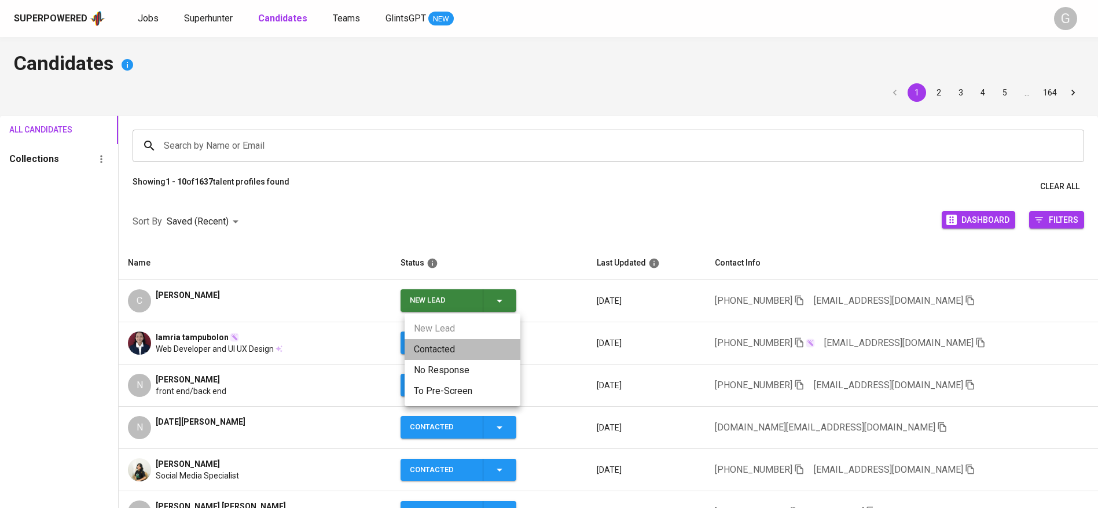
click at [461, 354] on li "Contacted" at bounding box center [462, 349] width 116 height 21
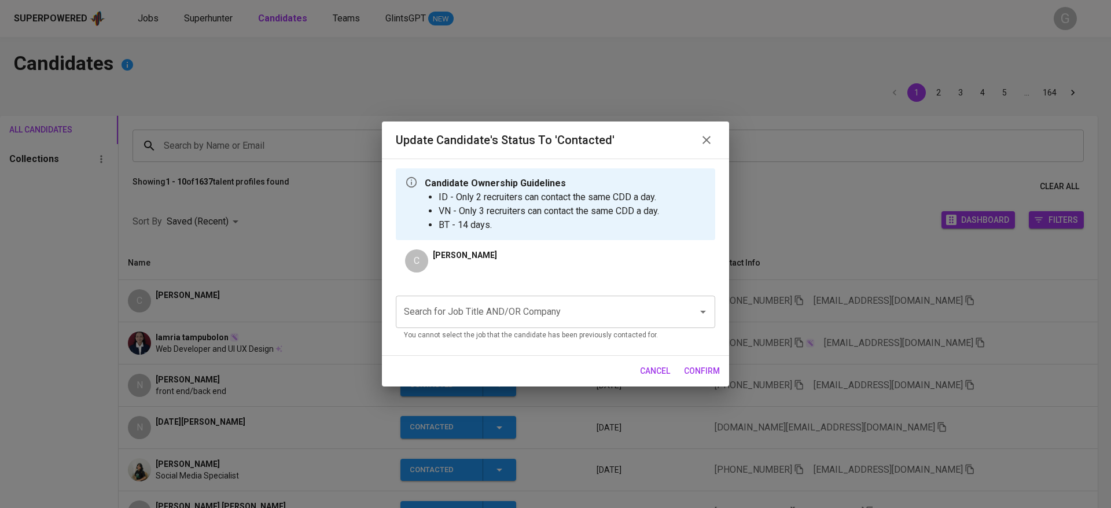
click at [518, 301] on input "Search for Job Title AND/OR Company" at bounding box center [539, 312] width 277 height 22
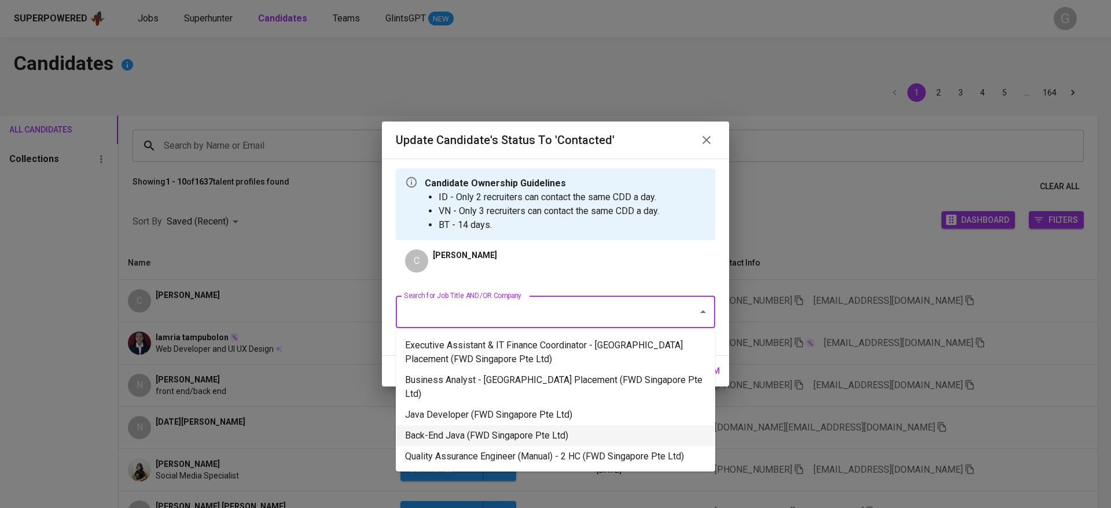
click at [505, 446] on li "Quality Assurance Engineer (Manual) - 2 HC (FWD Singapore Pte Ltd)" at bounding box center [555, 456] width 319 height 21
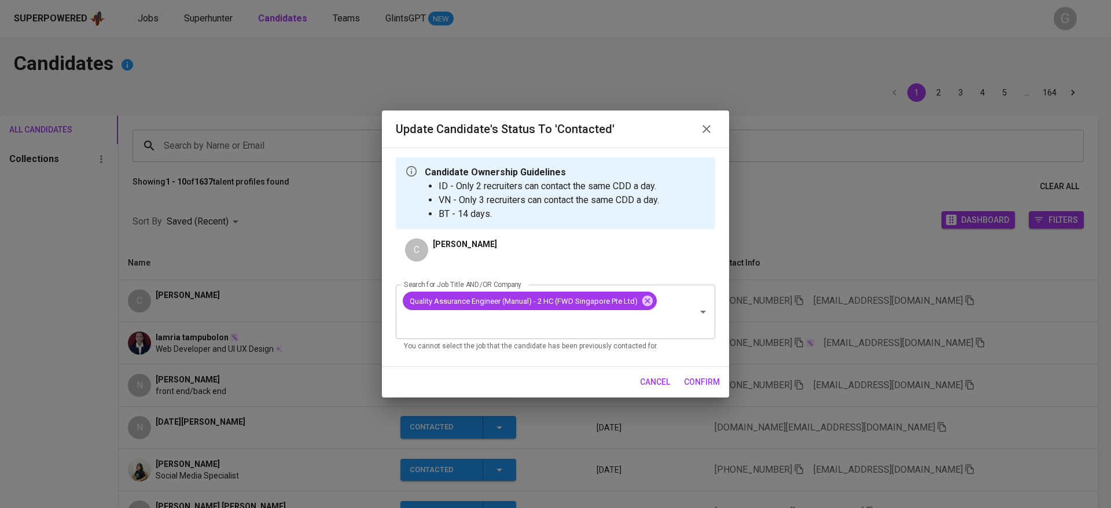
click at [702, 380] on span "confirm" at bounding box center [702, 382] width 36 height 14
